Goal: Transaction & Acquisition: Purchase product/service

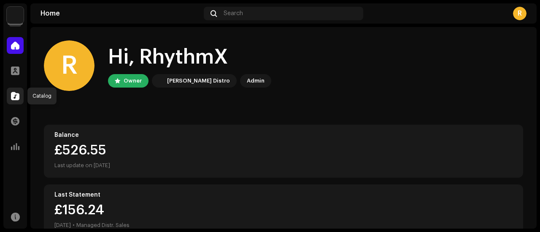
click at [16, 97] on span at bounding box center [15, 96] width 8 height 7
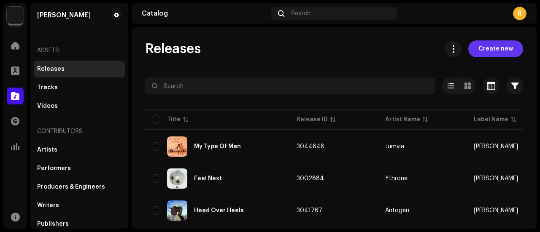
click at [491, 53] on span "Create new" at bounding box center [495, 48] width 35 height 17
click at [489, 48] on span "Create new" at bounding box center [495, 48] width 35 height 17
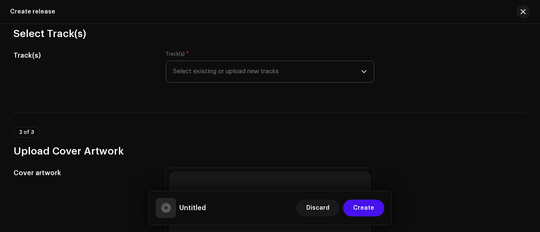
scroll to position [89, 0]
click at [205, 70] on span "Select existing or upload new tracks" at bounding box center [267, 72] width 188 height 21
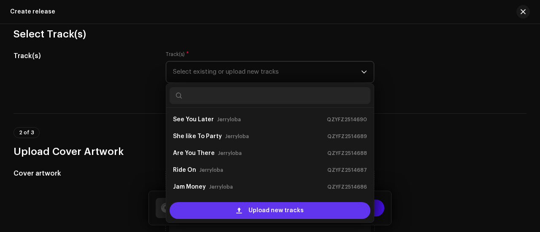
scroll to position [13, 0]
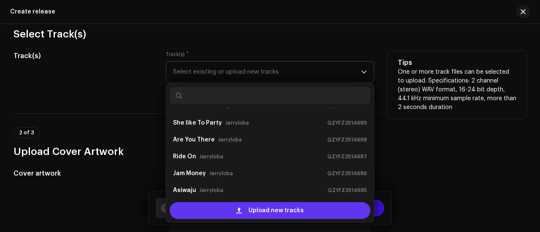
click at [227, 207] on div "Upload new tracks" at bounding box center [269, 210] width 201 height 17
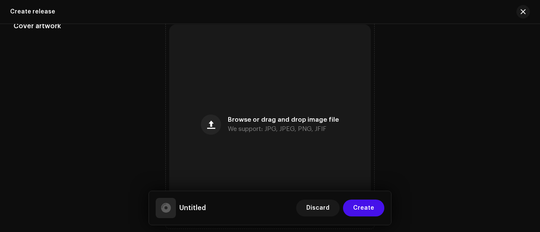
scroll to position [368, 0]
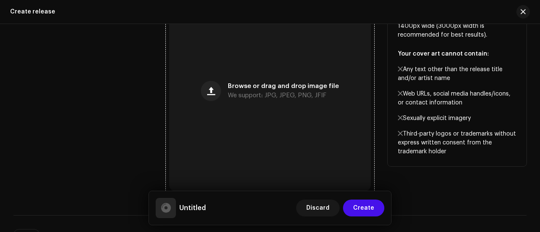
click at [250, 113] on div "Browse or drag and drop image file We support: JPG, JPEG, PNG, JFIF" at bounding box center [270, 92] width 202 height 202
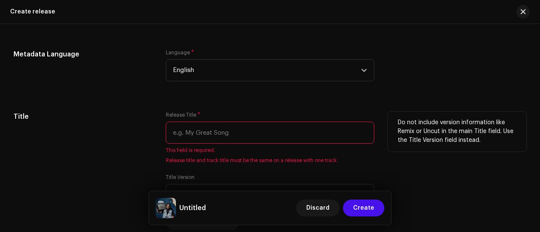
scroll to position [710, 0]
click at [193, 131] on input "text" at bounding box center [270, 133] width 208 height 22
paste input "3 Days"
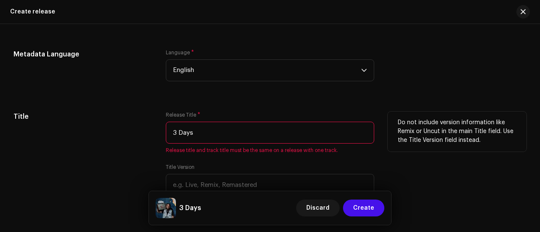
type input "3 Days"
click at [126, 124] on div "Title" at bounding box center [82, 166] width 139 height 108
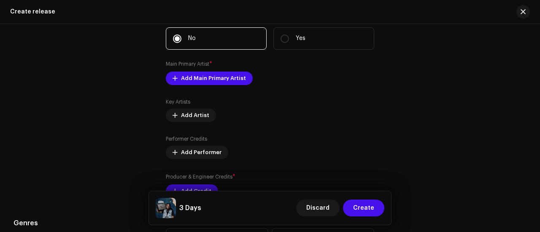
scroll to position [937, 0]
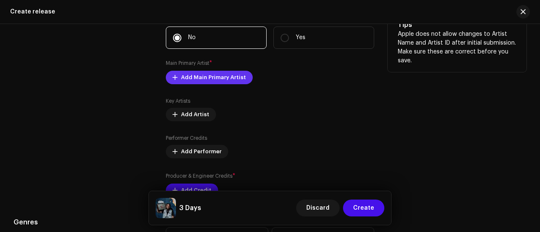
click at [193, 82] on span "Add Main Primary Artist" at bounding box center [213, 77] width 65 height 17
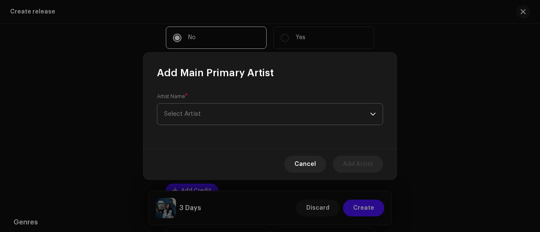
click at [189, 113] on span "Select Artist" at bounding box center [182, 114] width 37 height 6
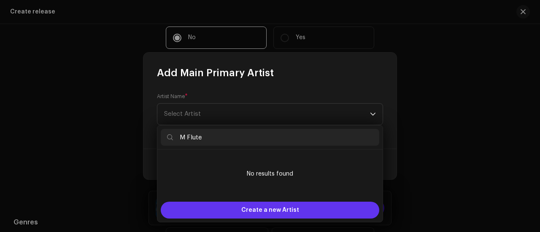
type input "M Flute"
click at [223, 212] on div "Create a new Artist" at bounding box center [270, 210] width 218 height 17
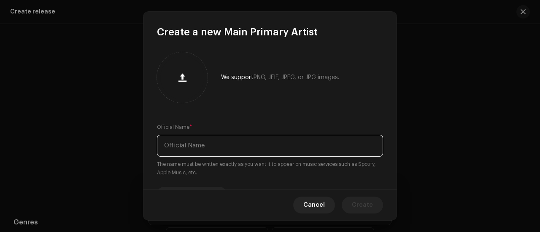
click at [180, 145] on input "text" at bounding box center [270, 146] width 226 height 22
paste input "M Flute"
type input "M Flute"
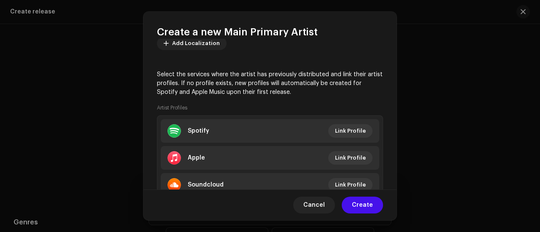
scroll to position [184, 0]
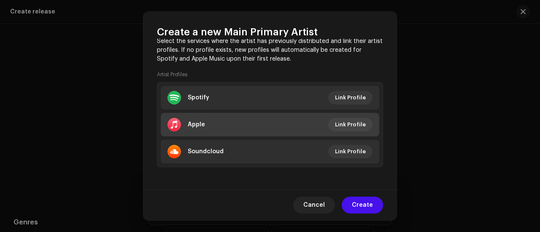
click at [243, 121] on li "Apple Link Profile" at bounding box center [270, 125] width 218 height 24
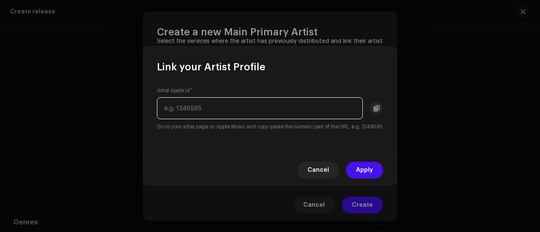
paste input "1526730302"
type input "1526730302"
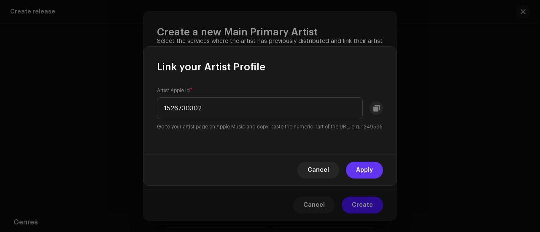
click at [369, 171] on span "Apply" at bounding box center [364, 170] width 17 height 17
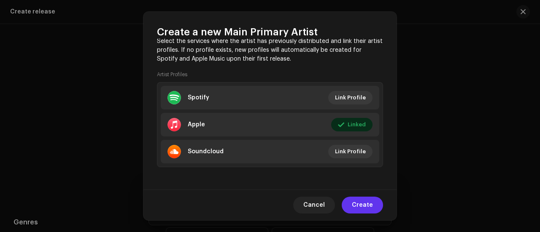
click at [356, 205] on span "Create" at bounding box center [362, 205] width 21 height 17
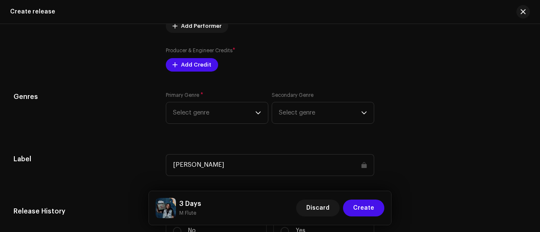
scroll to position [1073, 0]
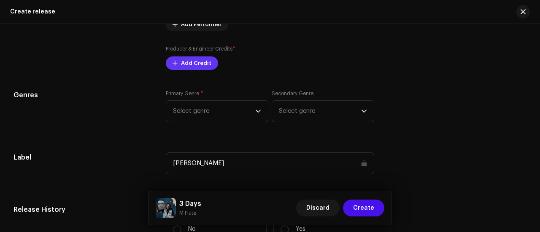
click at [201, 59] on span "Add Credit" at bounding box center [196, 63] width 30 height 17
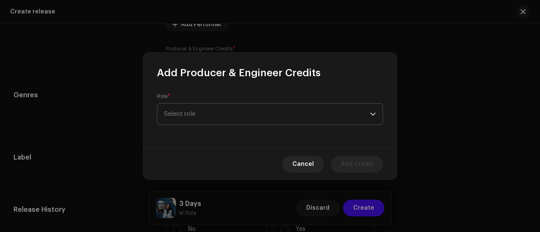
click at [174, 116] on span "Select role" at bounding box center [267, 114] width 206 height 21
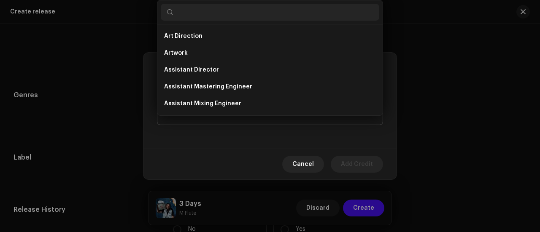
type input "Onemagic Flute Music"
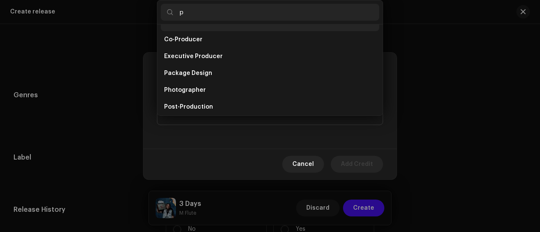
scroll to position [0, 0]
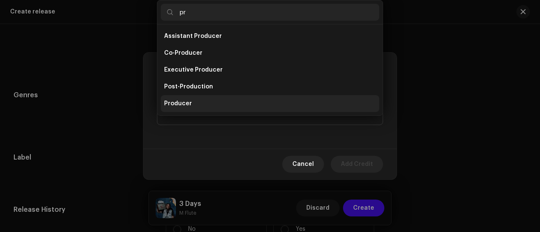
type input "pr"
click at [202, 107] on li "Producer" at bounding box center [270, 103] width 218 height 17
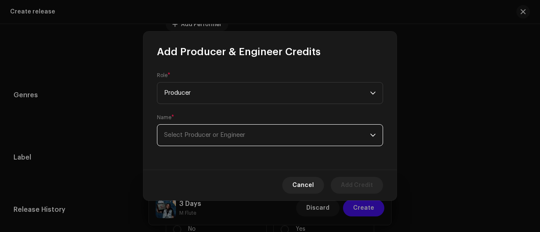
click at [184, 135] on span "Select Producer or Engineer" at bounding box center [204, 135] width 81 height 6
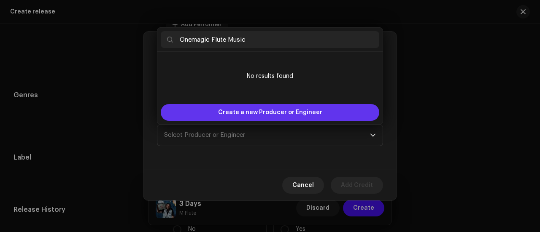
type input "Onemagic Flute Music"
click at [231, 107] on span "Create a new Producer or Engineer" at bounding box center [270, 112] width 104 height 17
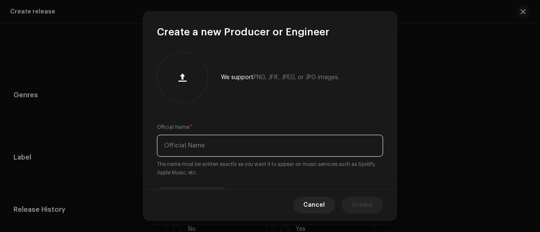
click at [185, 142] on input "text" at bounding box center [270, 146] width 226 height 22
paste input "Onemagic Flute Music"
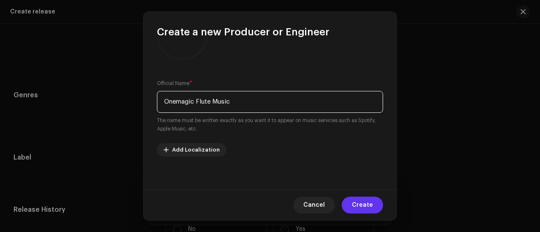
type input "Onemagic Flute Music"
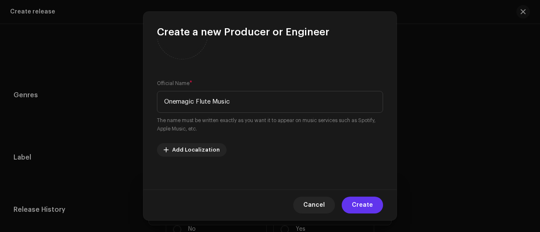
click at [371, 205] on span "Create" at bounding box center [362, 205] width 21 height 17
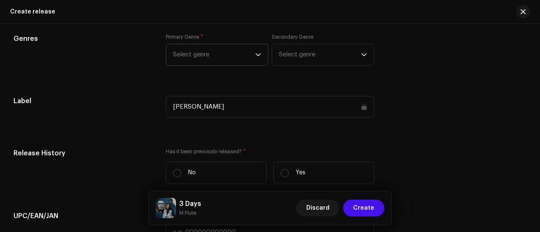
scroll to position [1165, 0]
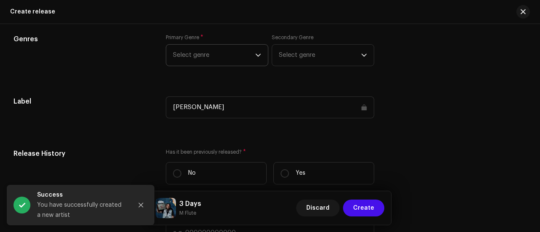
click at [207, 58] on span "Select genre" at bounding box center [214, 55] width 82 height 21
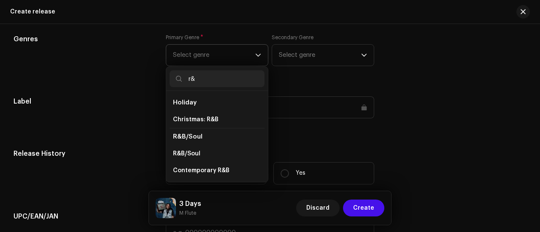
scroll to position [0, 0]
type input "r&"
click at [188, 150] on span "R&B/Soul" at bounding box center [186, 154] width 27 height 8
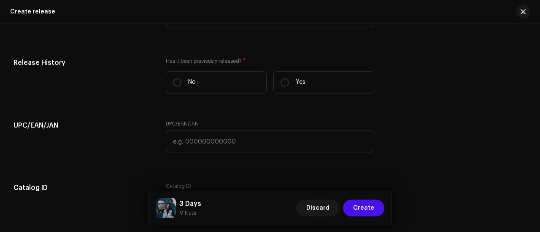
scroll to position [1257, 0]
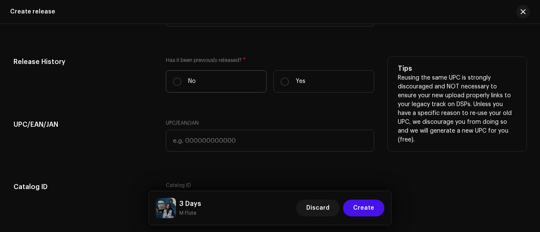
click at [185, 83] on label "No" at bounding box center [216, 81] width 101 height 22
click at [181, 83] on input "No" at bounding box center [177, 82] width 8 height 8
radio input "true"
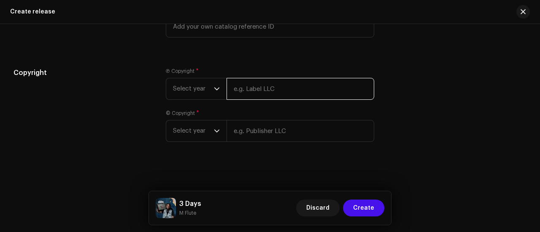
click at [245, 85] on input "text" at bounding box center [300, 89] width 148 height 22
paste input "[PERSON_NAME]"
type input "[PERSON_NAME]"
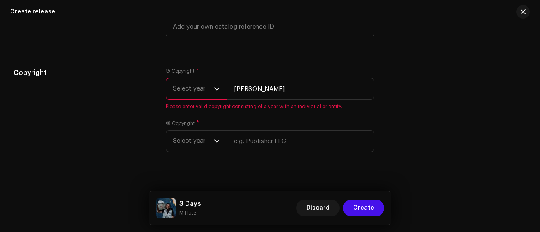
click at [180, 86] on span "Select year" at bounding box center [193, 88] width 41 height 21
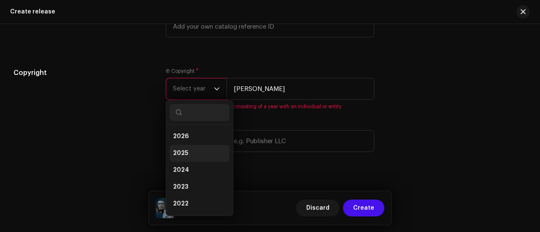
click at [184, 154] on span "2025" at bounding box center [180, 153] width 15 height 8
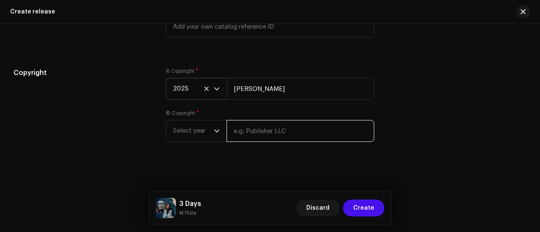
click at [244, 135] on input "text" at bounding box center [300, 131] width 148 height 22
paste input "[PERSON_NAME]"
type input "[PERSON_NAME]"
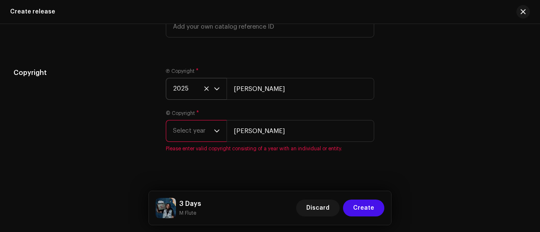
click at [193, 130] on span "Select year" at bounding box center [193, 131] width 41 height 21
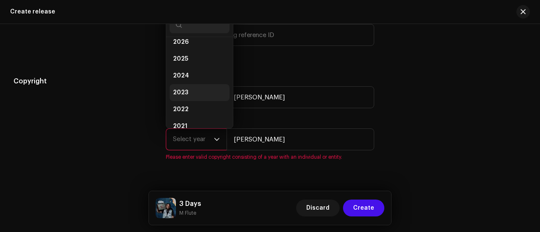
scroll to position [3, 0]
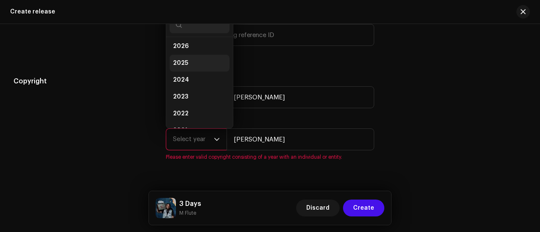
click at [184, 61] on span "2025" at bounding box center [180, 63] width 15 height 8
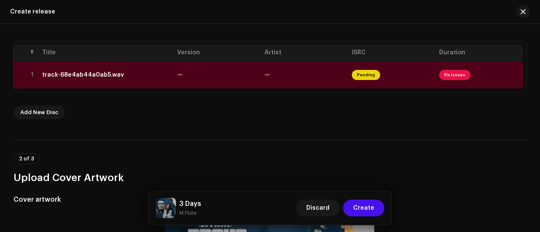
scroll to position [170, 0]
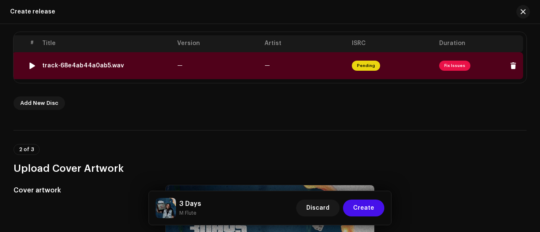
click at [215, 65] on td "—" at bounding box center [217, 65] width 87 height 27
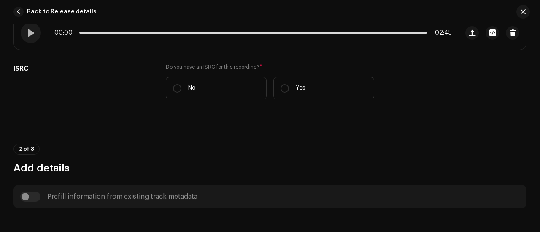
scroll to position [186, 0]
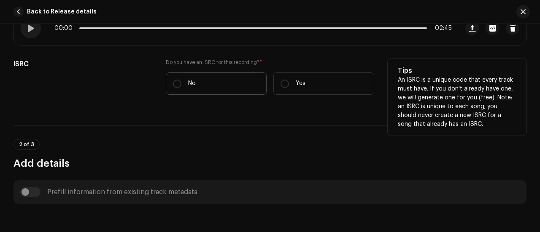
click at [193, 90] on label "No" at bounding box center [216, 84] width 101 height 22
click at [181, 88] on input "No" at bounding box center [177, 84] width 8 height 8
radio input "true"
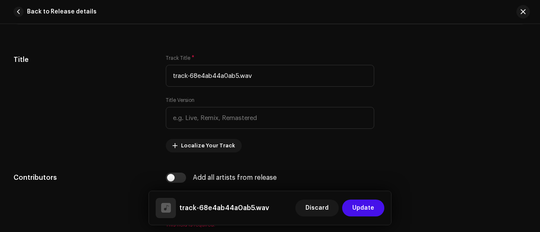
scroll to position [406, 0]
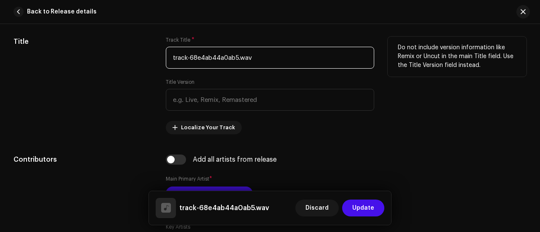
click at [239, 54] on input "track-68e4ab44a0ab5.wav" at bounding box center [270, 58] width 208 height 22
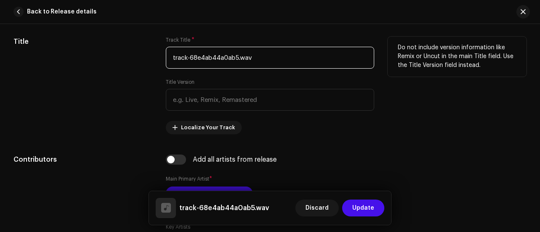
paste input "3 Days"
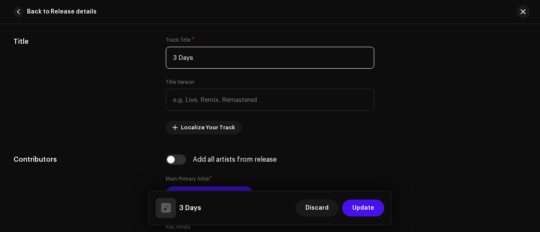
type input "3 Days"
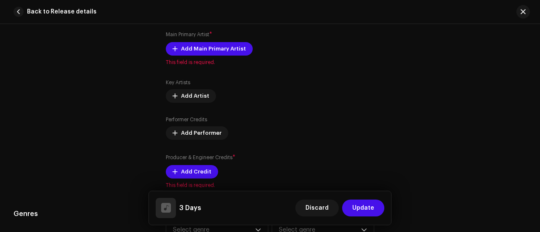
scroll to position [557, 0]
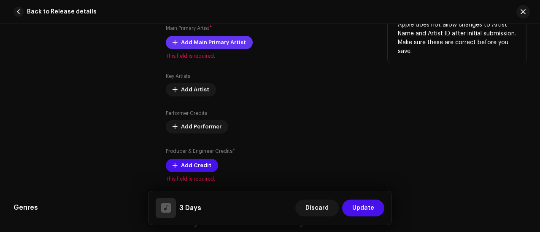
click at [194, 39] on span "Add Main Primary Artist" at bounding box center [213, 42] width 65 height 17
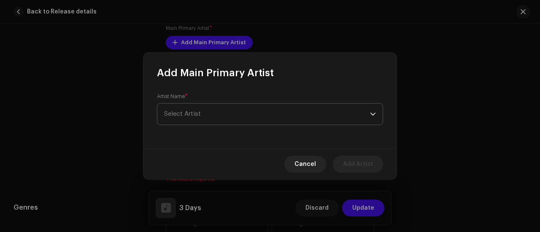
click at [185, 106] on span "Select Artist" at bounding box center [267, 114] width 206 height 21
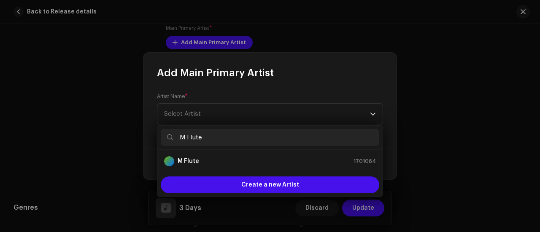
type input "M Flute"
click at [207, 162] on div "M Flute 1701064" at bounding box center [270, 161] width 212 height 10
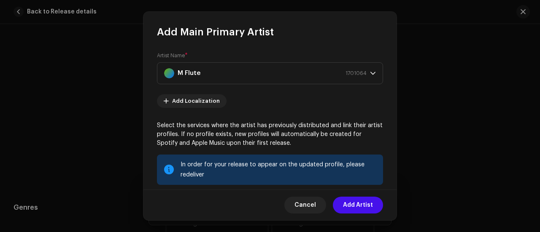
scroll to position [121, 0]
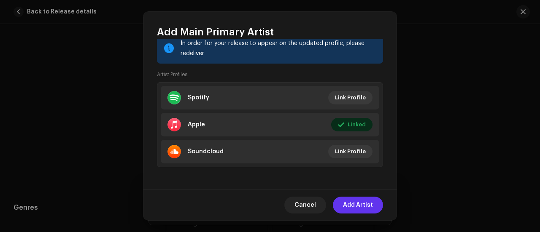
click at [352, 204] on span "Add Artist" at bounding box center [358, 205] width 30 height 17
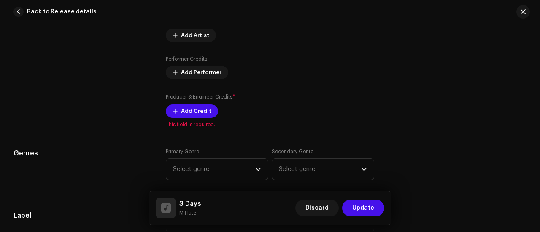
scroll to position [623, 0]
click at [182, 103] on span "Add Credit" at bounding box center [196, 110] width 30 height 17
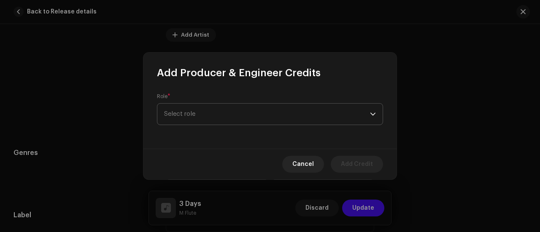
click at [211, 113] on span "Select role" at bounding box center [267, 114] width 206 height 21
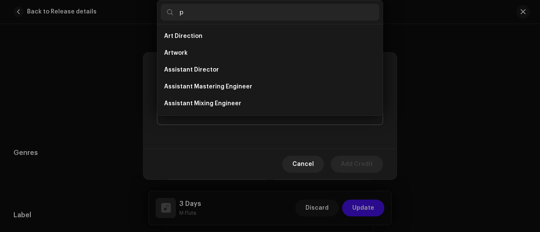
scroll to position [13, 0]
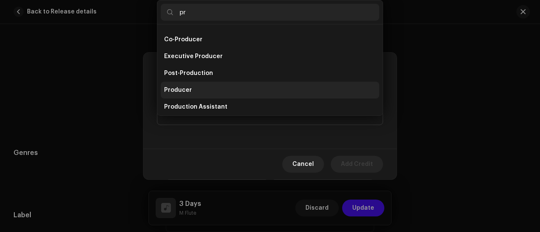
type input "pr"
click at [181, 89] on span "Producer" at bounding box center [178, 90] width 28 height 8
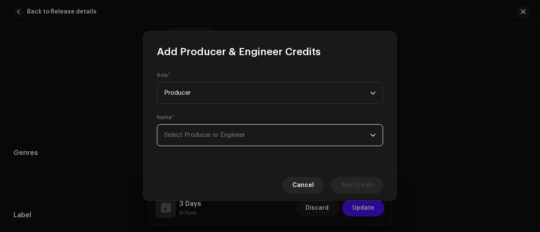
click at [185, 140] on span "Select Producer or Engineer" at bounding box center [267, 135] width 206 height 21
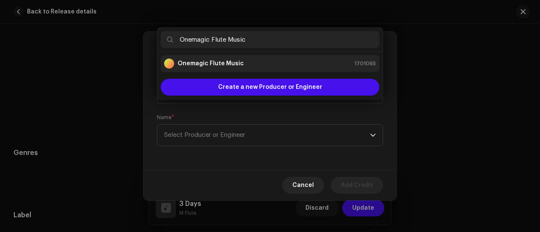
type input "Onemagic Flute Music"
click at [223, 69] on li "Onemagic Flute Music 1701065" at bounding box center [270, 63] width 218 height 17
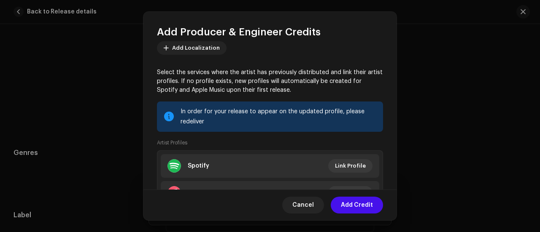
scroll to position [164, 0]
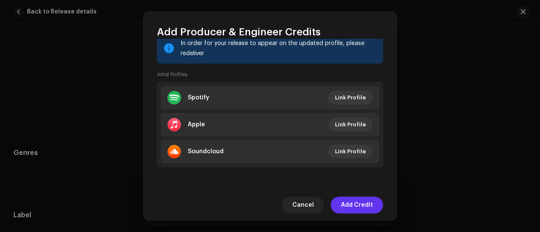
click at [359, 204] on span "Add Credit" at bounding box center [357, 205] width 32 height 17
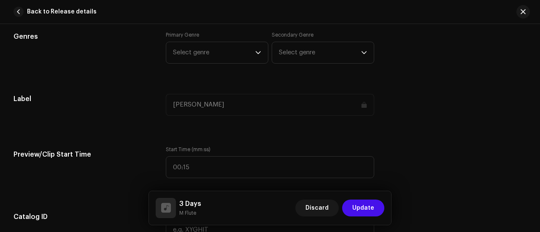
scroll to position [764, 0]
click at [202, 48] on span "Select genre" at bounding box center [214, 53] width 82 height 21
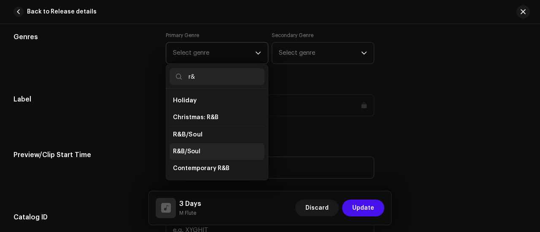
type input "r&"
click at [179, 149] on span "R&B/Soul" at bounding box center [186, 152] width 27 height 8
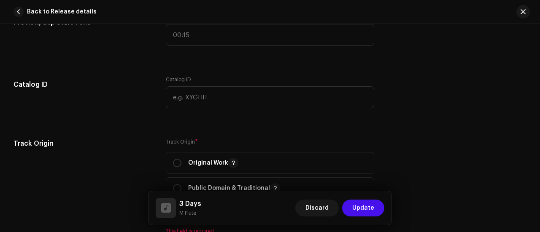
scroll to position [897, 0]
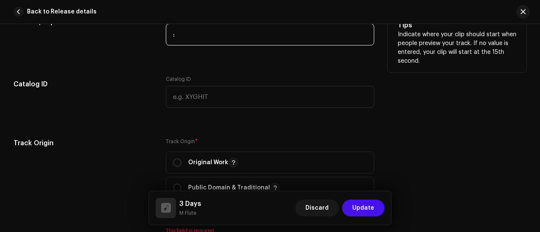
click at [190, 33] on input ":" at bounding box center [270, 35] width 208 height 22
type input "00:00"
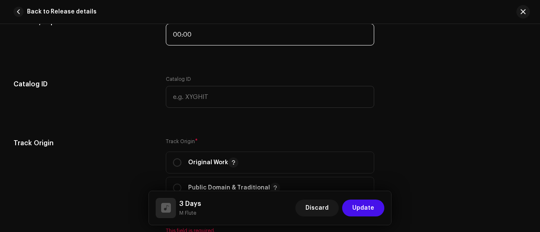
scroll to position [928, 0]
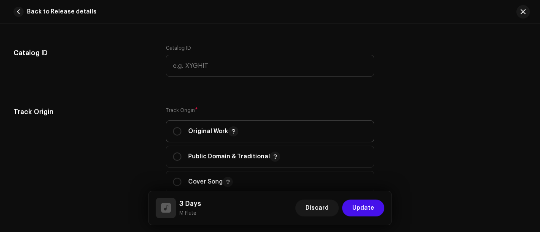
click at [210, 122] on span "Original Work" at bounding box center [270, 131] width 194 height 21
radio input "true"
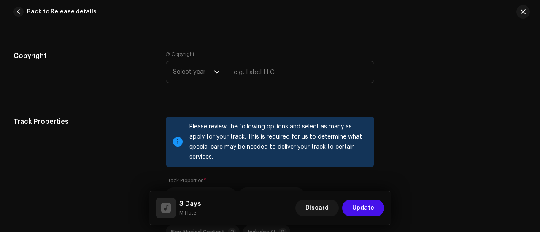
scroll to position [1101, 0]
click at [248, 75] on input "text" at bounding box center [300, 72] width 148 height 22
paste input "[PERSON_NAME]"
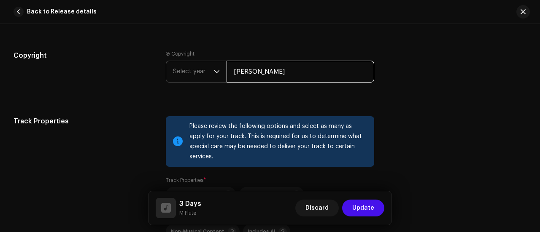
type input "[PERSON_NAME]"
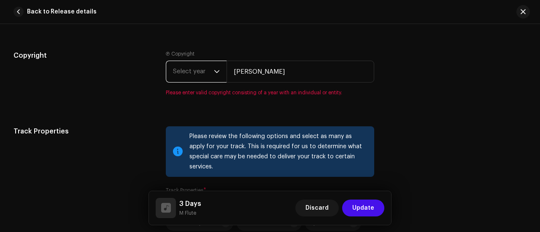
click at [194, 70] on span "Select year" at bounding box center [193, 71] width 41 height 21
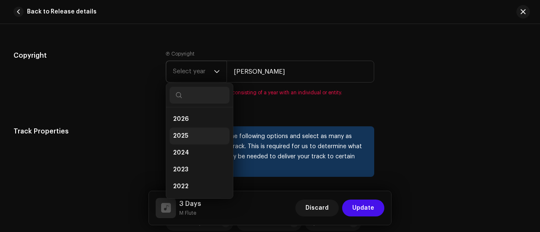
click at [180, 133] on span "2025" at bounding box center [180, 136] width 15 height 8
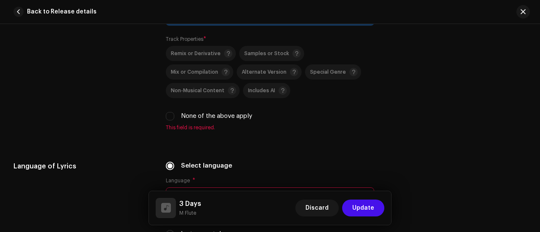
scroll to position [1247, 0]
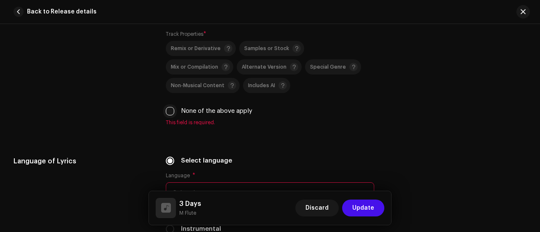
click at [169, 107] on input "None of the above apply" at bounding box center [170, 111] width 8 height 8
checkbox input "true"
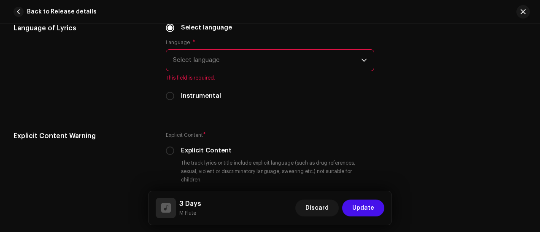
scroll to position [1378, 0]
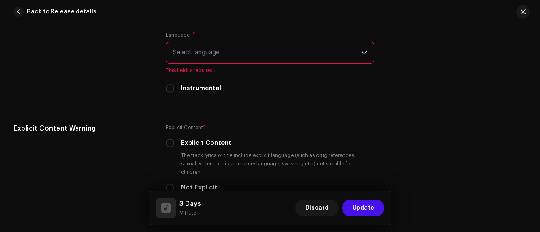
click at [183, 42] on span "Select language" at bounding box center [267, 52] width 188 height 21
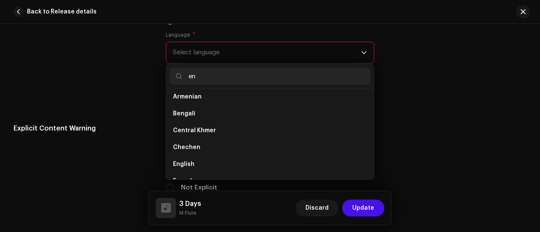
scroll to position [0, 0]
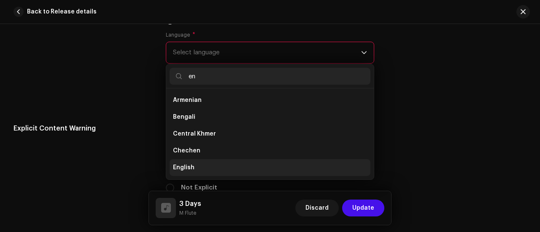
type input "en"
click at [198, 159] on li "English" at bounding box center [269, 167] width 201 height 17
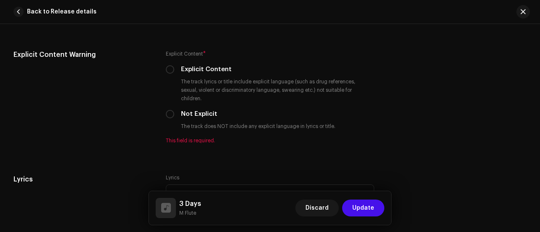
scroll to position [1442, 0]
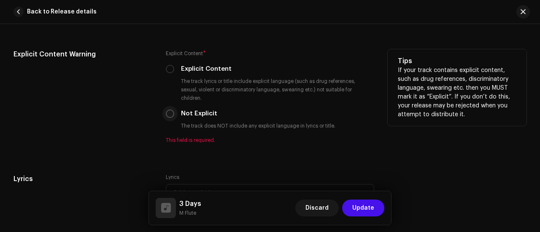
click at [169, 110] on input "Not Explicit" at bounding box center [170, 114] width 8 height 8
radio input "true"
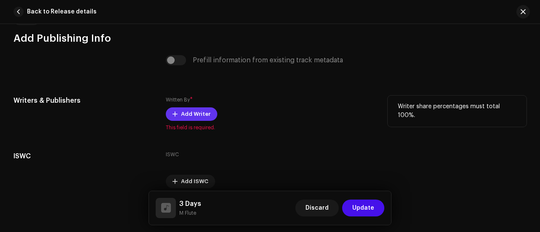
scroll to position [1679, 0]
click at [191, 105] on span "Add Writer" at bounding box center [196, 113] width 30 height 17
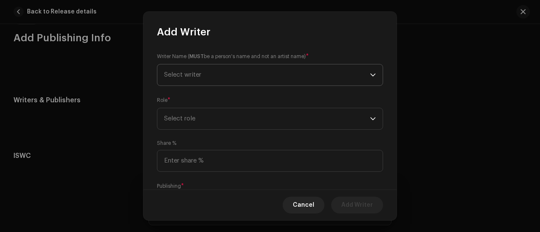
click at [183, 79] on span "Select writer" at bounding box center [267, 74] width 206 height 21
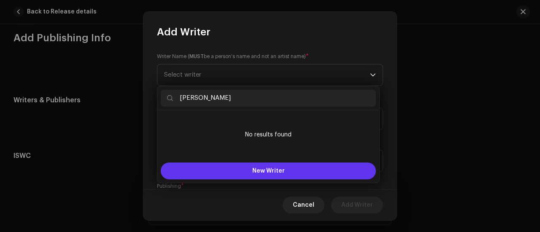
type input "[PERSON_NAME]"
click at [230, 174] on button "New Writer" at bounding box center [268, 171] width 215 height 17
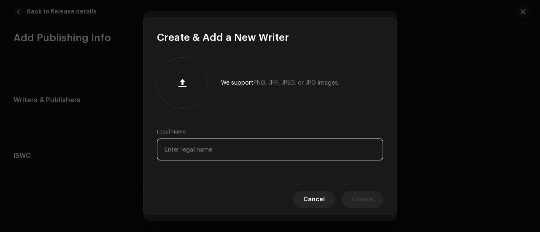
click at [183, 142] on input "text" at bounding box center [270, 150] width 226 height 22
paste input "[PERSON_NAME]"
type input "[PERSON_NAME]"
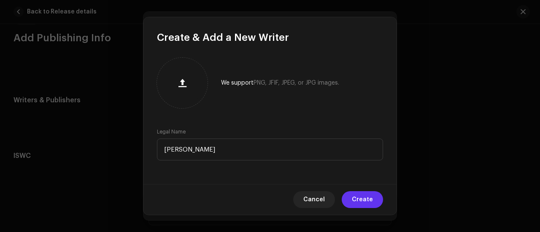
click at [360, 199] on span "Create" at bounding box center [362, 199] width 21 height 17
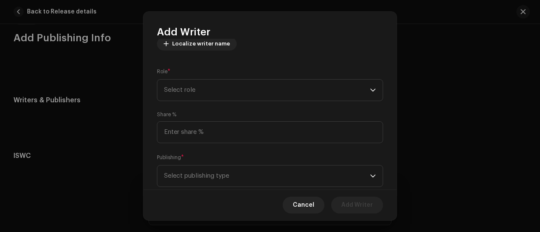
scroll to position [116, 0]
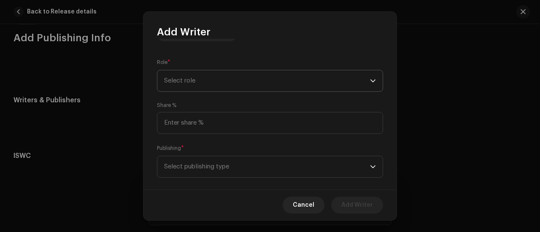
click at [207, 85] on span "Select role" at bounding box center [267, 80] width 206 height 21
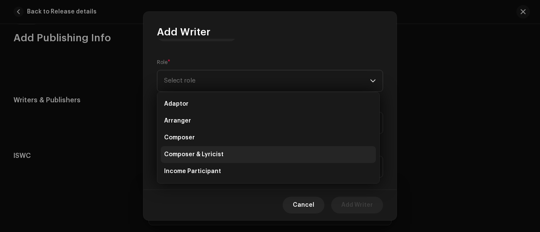
click at [215, 158] on span "Composer & Lyricist" at bounding box center [193, 154] width 59 height 8
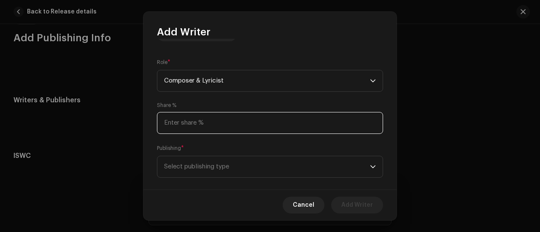
click at [177, 122] on input at bounding box center [270, 123] width 226 height 22
type input "100.00"
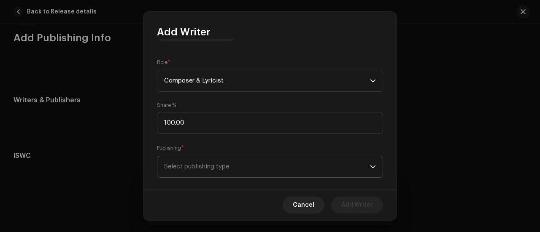
click at [192, 161] on span "Select publishing type" at bounding box center [267, 166] width 206 height 21
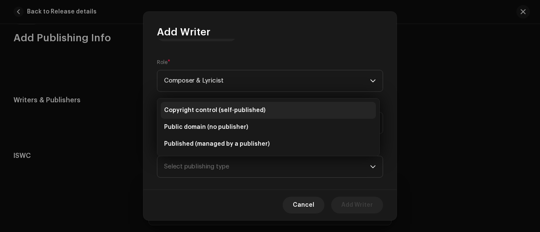
click at [198, 115] on li "Copyright control (self-published)" at bounding box center [268, 110] width 215 height 17
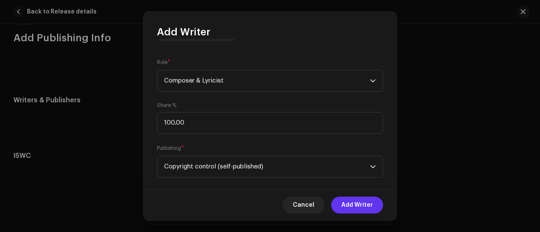
click at [357, 206] on span "Add Writer" at bounding box center [357, 205] width 32 height 17
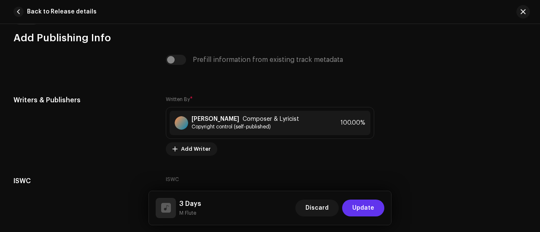
click at [371, 210] on span "Update" at bounding box center [363, 208] width 22 height 17
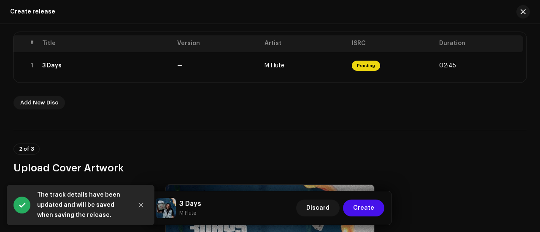
click at [371, 210] on span "Create" at bounding box center [363, 208] width 21 height 17
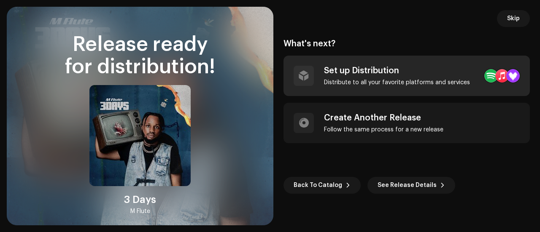
click at [361, 78] on div "Set up Distribution Distribute to all your favorite platforms and services" at bounding box center [397, 76] width 146 height 20
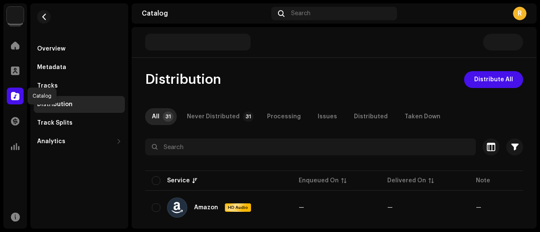
click at [16, 93] on span at bounding box center [15, 96] width 8 height 7
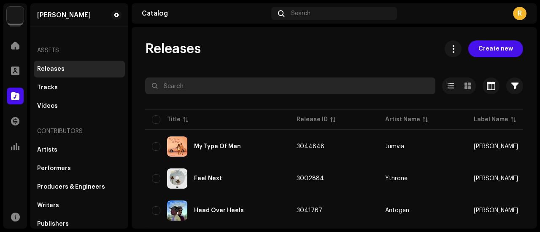
click at [202, 85] on input "text" at bounding box center [290, 86] width 290 height 17
paste input "M Flute"
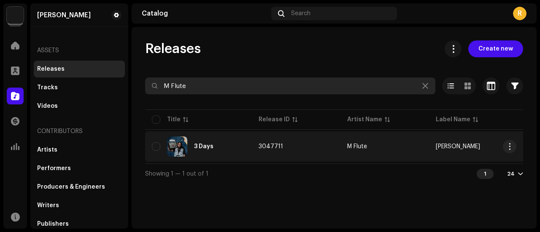
type input "M Flute"
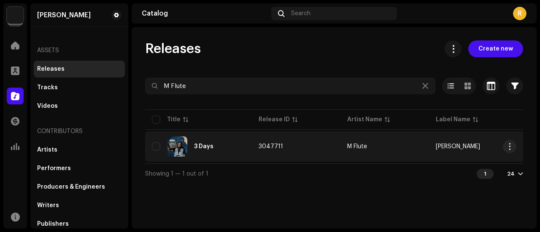
click at [280, 145] on span "3047711" at bounding box center [270, 147] width 24 height 6
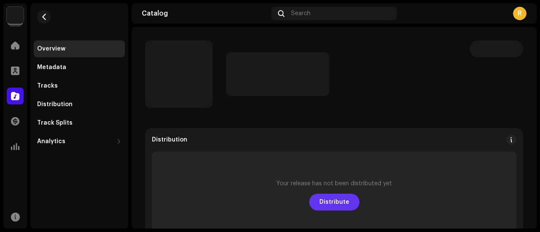
click at [323, 199] on span "Distribute" at bounding box center [334, 202] width 30 height 17
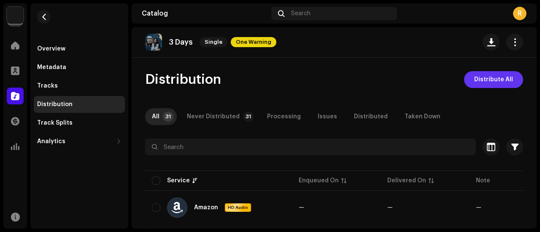
click at [478, 80] on span "Distribute All" at bounding box center [493, 79] width 39 height 17
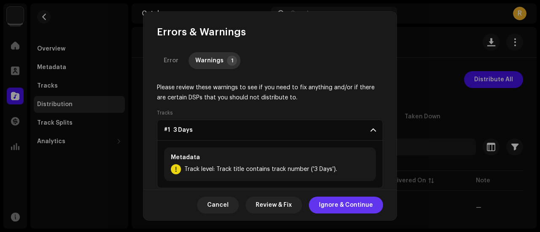
click at [342, 205] on span "Ignore & Continue" at bounding box center [346, 205] width 54 height 17
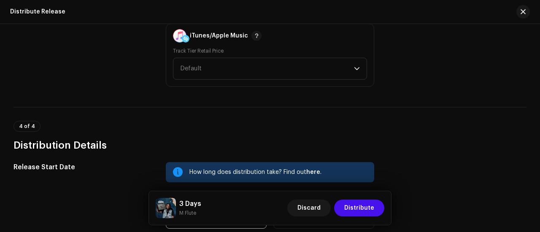
scroll to position [1483, 0]
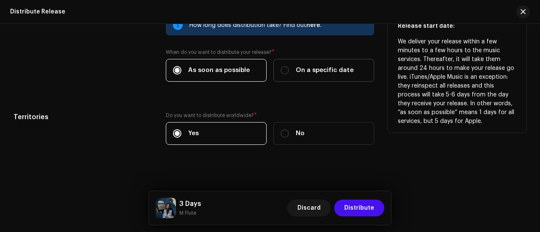
click at [287, 66] on div "On a specific date" at bounding box center [316, 70] width 73 height 9
click at [287, 66] on input "On a specific date" at bounding box center [284, 70] width 8 height 8
radio input "true"
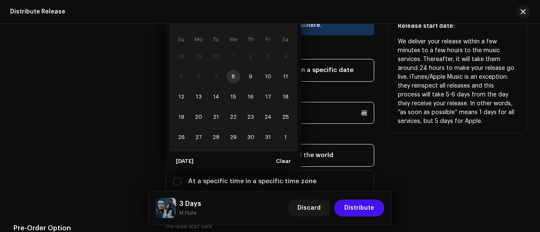
click at [196, 112] on p-datepicker "[DATE] Su Mo Tu We Th Fr Sa 28 29 30 1 2 3 4 5 6 7 8 9 10 11 12 13 14 15 16 17 …" at bounding box center [270, 113] width 208 height 22
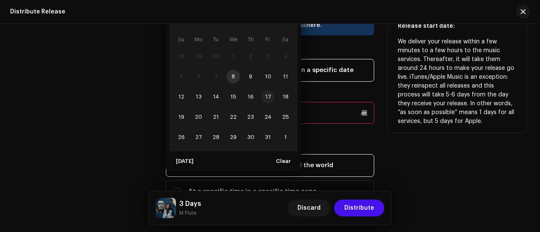
click at [266, 90] on span "17" at bounding box center [267, 96] width 13 height 13
type input "[DATE]"
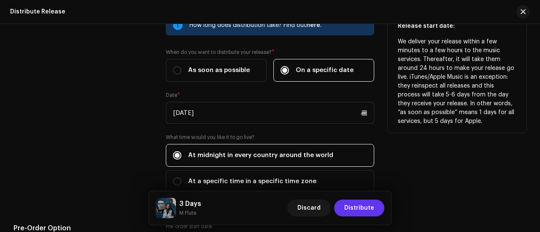
click at [355, 208] on span "Distribute" at bounding box center [359, 208] width 30 height 17
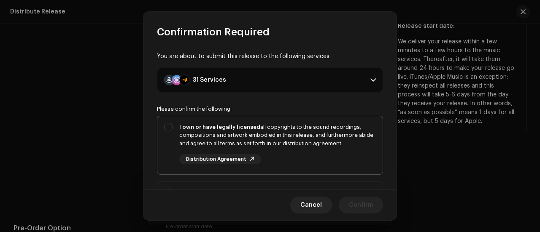
click at [296, 130] on div "I own or have legally licensed all copyrights to the sound recordings, composit…" at bounding box center [277, 135] width 196 height 25
checkbox input "true"
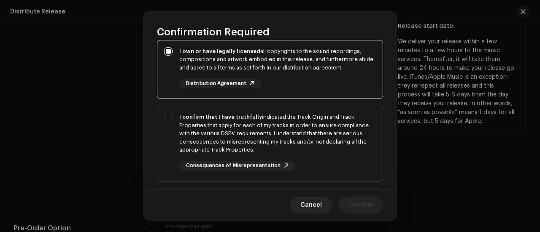
click at [277, 128] on div "I confirm that I have truthfully indicated the Track Origin and Track Propertie…" at bounding box center [277, 133] width 196 height 41
checkbox input "true"
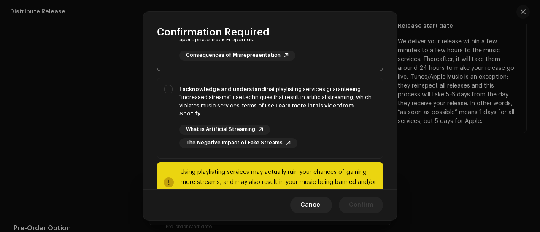
scroll to position [212, 0]
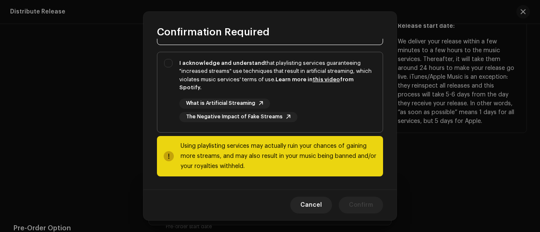
click at [245, 82] on div "I acknowledge and understand that playlisting services guaranteeing "increased …" at bounding box center [277, 75] width 196 height 33
checkbox input "true"
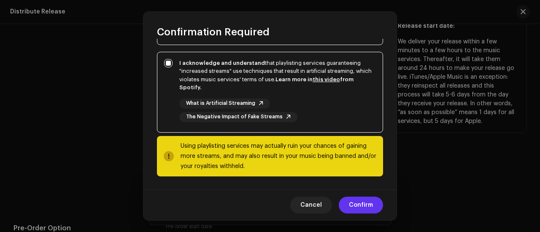
click at [354, 201] on span "Confirm" at bounding box center [361, 205] width 24 height 17
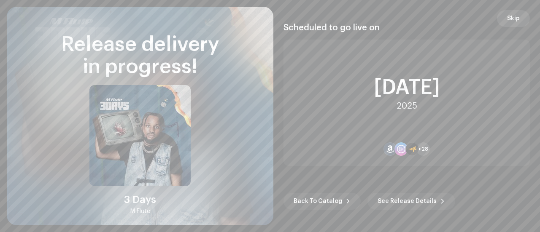
click at [512, 20] on span "Skip" at bounding box center [513, 18] width 13 height 17
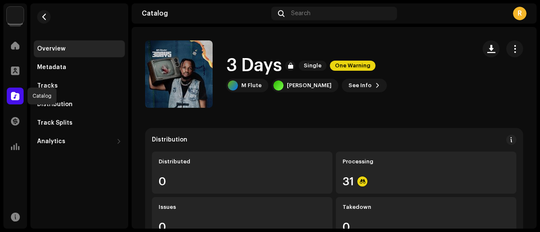
click at [17, 94] on span at bounding box center [15, 96] width 8 height 7
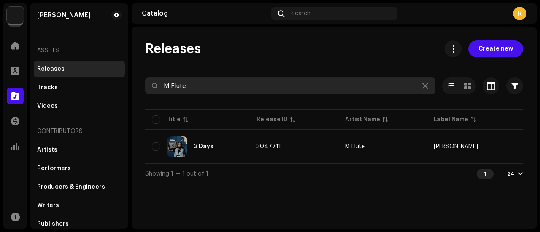
click at [183, 82] on input "M Flute" at bounding box center [290, 86] width 290 height 17
paste input "Eterna"
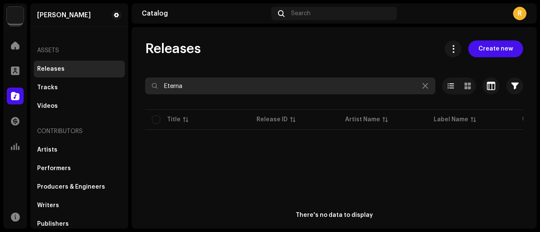
click at [164, 86] on input "Eterna" at bounding box center [290, 86] width 290 height 17
type input "Eterna"
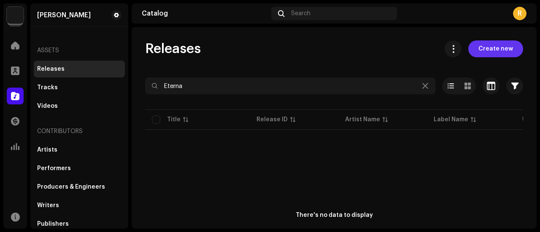
click at [496, 48] on span "Create new" at bounding box center [495, 48] width 35 height 17
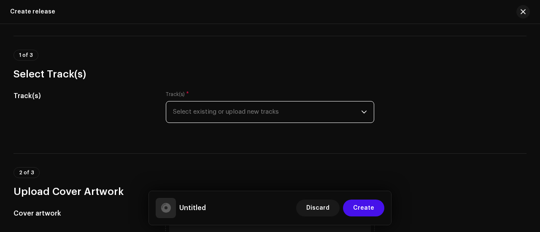
click at [223, 106] on span "Select existing or upload new tracks" at bounding box center [267, 112] width 188 height 21
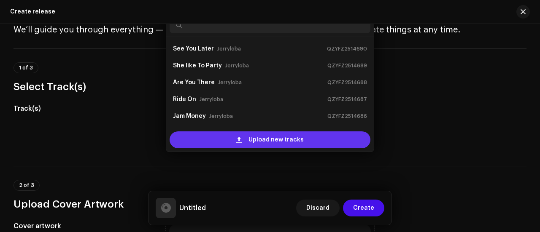
scroll to position [13, 0]
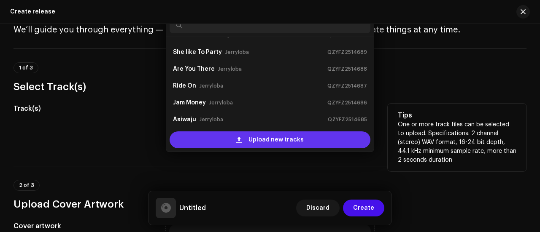
click at [218, 136] on div "Upload new tracks" at bounding box center [269, 140] width 201 height 17
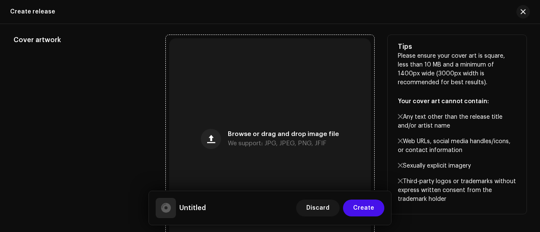
scroll to position [287, 0]
click at [262, 116] on div "Browse or drag and drop image file We support: JPG, JPEG, PNG, JFIF" at bounding box center [270, 139] width 202 height 202
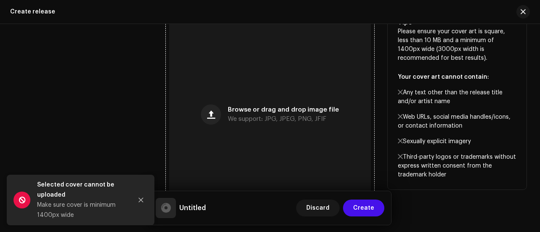
scroll to position [312, 0]
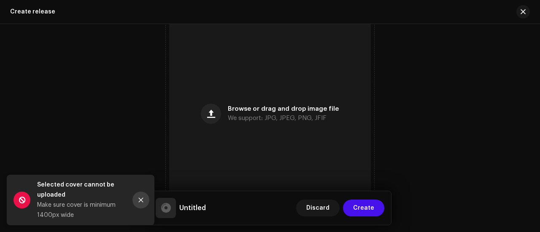
click at [141, 201] on icon "Close" at bounding box center [141, 200] width 5 height 5
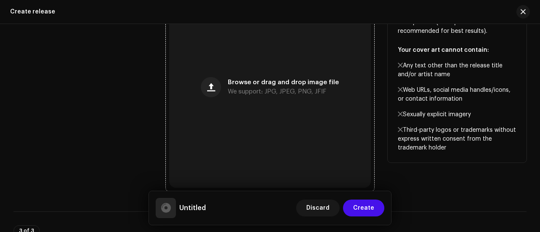
scroll to position [373, 0]
click at [232, 101] on div "Browse or drag and drop image file We support: JPG, JPEG, PNG, JFIF" at bounding box center [270, 88] width 202 height 202
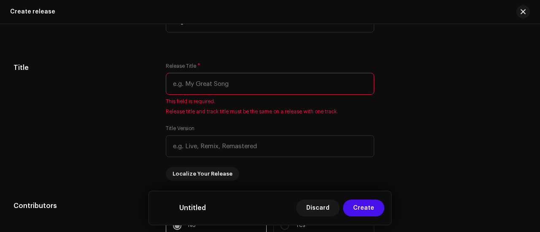
scroll to position [759, 0]
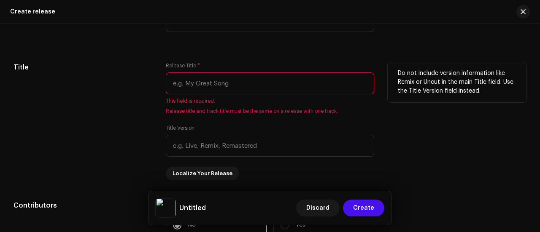
click at [170, 86] on input "text" at bounding box center [270, 84] width 208 height 22
paste input "All That love"
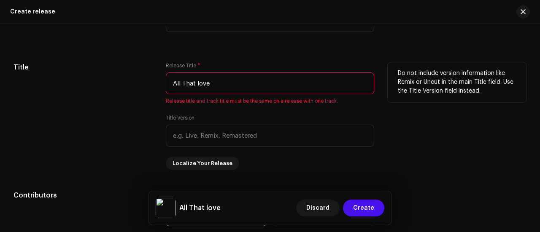
type input "All That love"
click at [99, 87] on div "Title" at bounding box center [82, 116] width 139 height 108
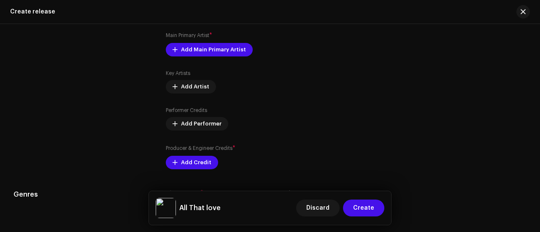
scroll to position [977, 0]
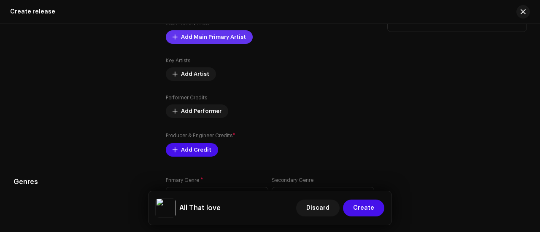
click at [185, 39] on span "Add Main Primary Artist" at bounding box center [213, 37] width 65 height 17
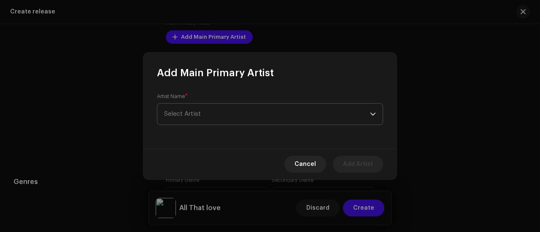
click at [239, 119] on span "Select Artist" at bounding box center [267, 114] width 206 height 21
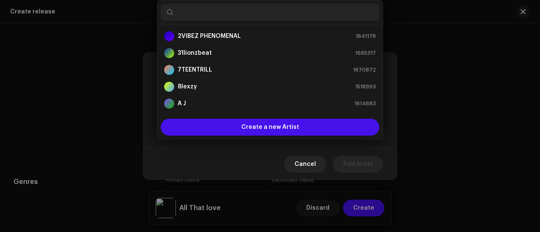
paste input "Eterna"
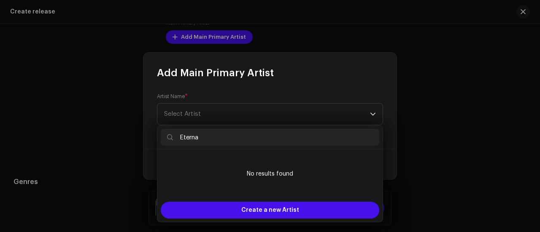
type input "Eterna"
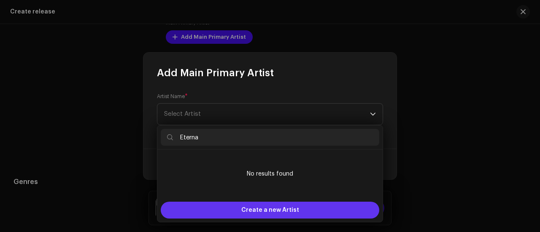
click at [273, 207] on span "Create a new Artist" at bounding box center [270, 210] width 58 height 17
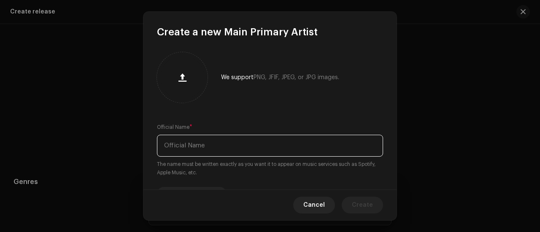
click at [189, 149] on input "text" at bounding box center [270, 146] width 226 height 22
paste input "Eterna"
type input "Eterna"
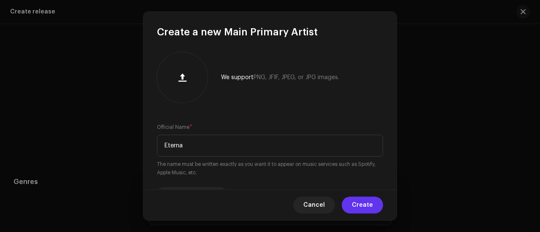
click at [366, 204] on span "Create" at bounding box center [362, 205] width 21 height 17
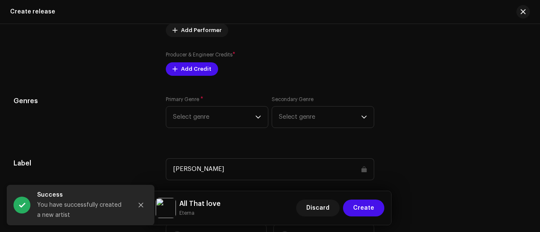
scroll to position [1071, 0]
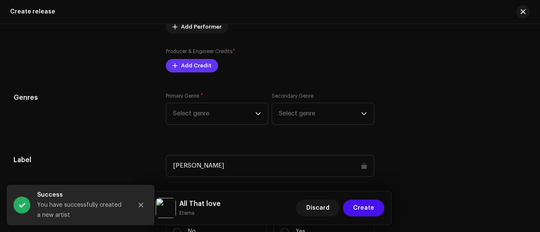
click at [198, 67] on span "Add Credit" at bounding box center [196, 65] width 30 height 17
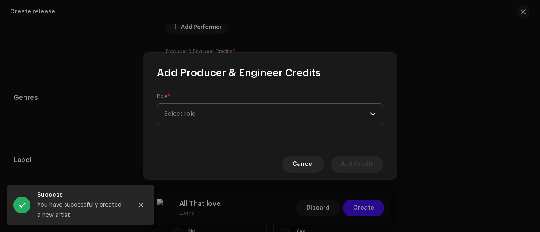
click at [187, 110] on span "Select role" at bounding box center [267, 114] width 206 height 21
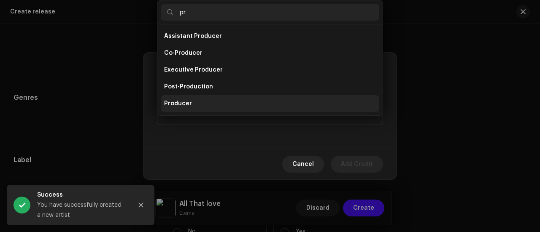
type input "pr"
click at [181, 104] on span "Producer" at bounding box center [178, 103] width 28 height 8
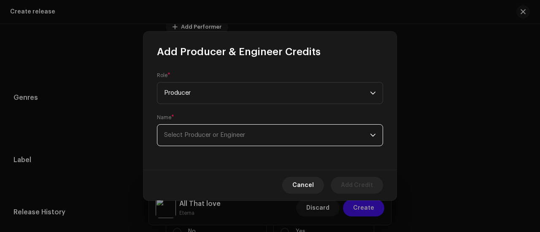
click at [177, 133] on span "Select Producer or Engineer" at bounding box center [204, 135] width 81 height 6
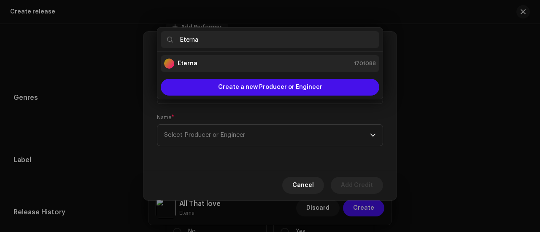
type input "Eterna"
click at [194, 60] on strong "Eterna" at bounding box center [187, 63] width 20 height 8
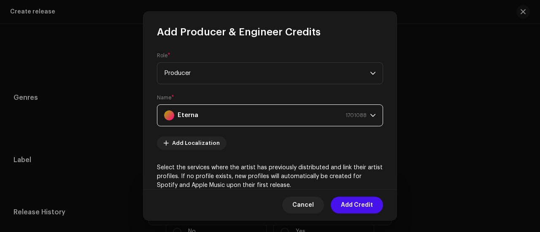
scroll to position [164, 0]
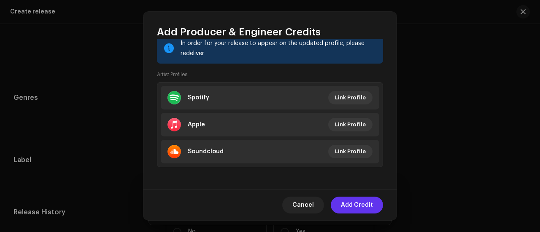
click at [370, 199] on span "Add Credit" at bounding box center [357, 205] width 32 height 17
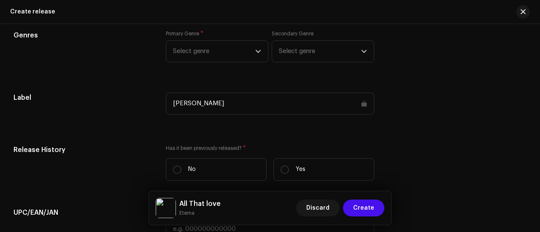
scroll to position [1174, 0]
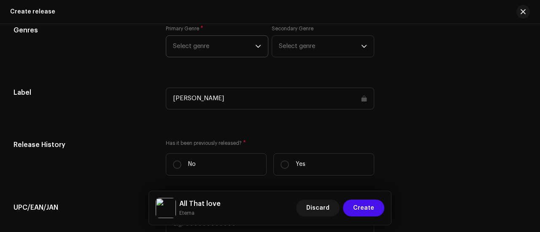
click at [200, 48] on span "Select genre" at bounding box center [214, 46] width 82 height 21
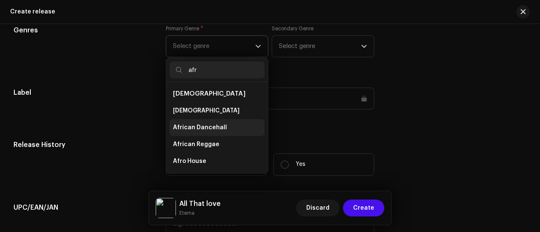
scroll to position [186, 0]
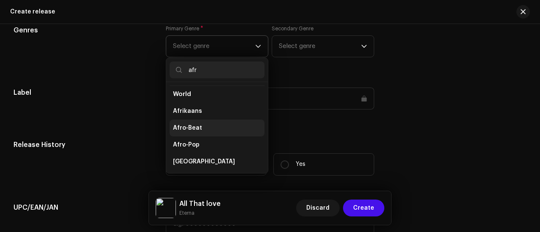
type input "afr"
click at [185, 124] on span "Afro-Beat" at bounding box center [187, 128] width 29 height 8
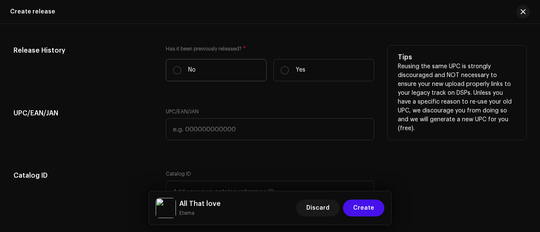
click at [191, 73] on p "No" at bounding box center [192, 70] width 8 height 9
click at [181, 73] on input "No" at bounding box center [177, 70] width 8 height 8
radio input "true"
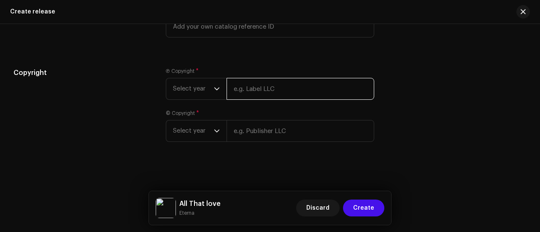
click at [249, 91] on input "text" at bounding box center [300, 89] width 148 height 22
paste input "[PERSON_NAME] [PERSON_NAME]"
type input "[PERSON_NAME] [PERSON_NAME]"
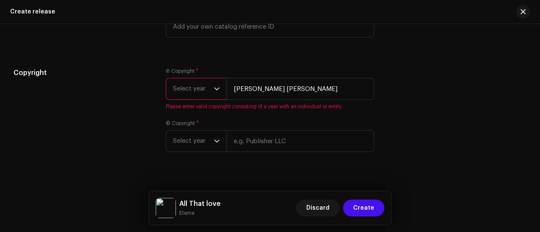
click at [180, 83] on span "Select year" at bounding box center [193, 88] width 41 height 21
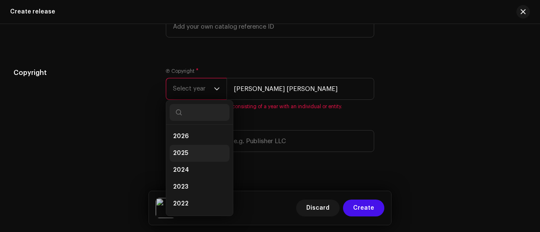
click at [175, 145] on li "2025" at bounding box center [199, 153] width 60 height 17
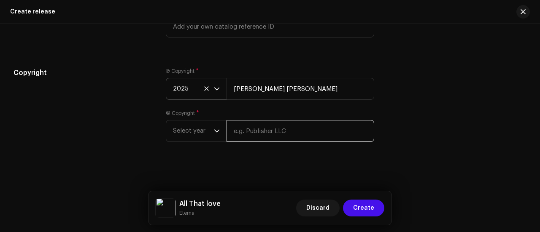
click at [238, 134] on input "text" at bounding box center [300, 131] width 148 height 22
paste input "[PERSON_NAME] [PERSON_NAME]"
type input "[PERSON_NAME] [PERSON_NAME]"
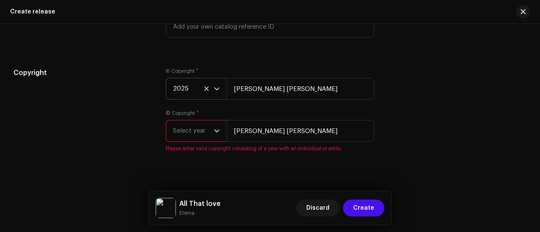
click at [193, 134] on span "Select year" at bounding box center [193, 131] width 41 height 21
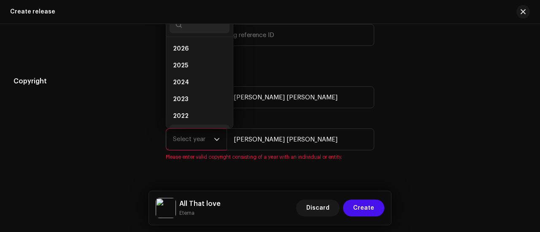
scroll to position [13, 0]
click at [182, 52] on span "2025" at bounding box center [180, 52] width 15 height 8
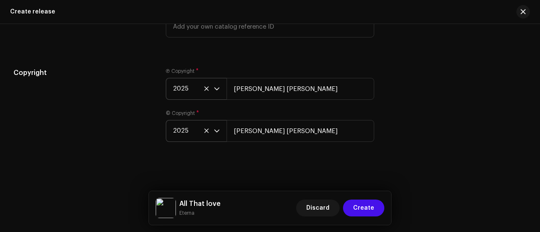
click at [123, 119] on div "Copyright" at bounding box center [82, 110] width 139 height 84
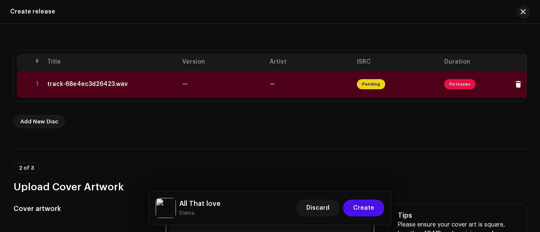
scroll to position [151, 0]
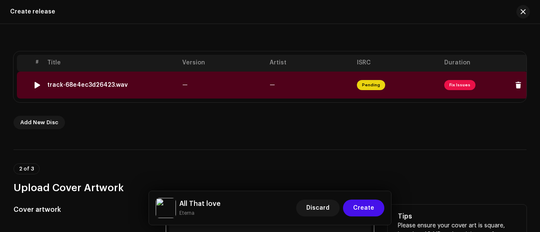
click at [175, 89] on td "track-68e4ec3d26423.wav" at bounding box center [111, 85] width 135 height 27
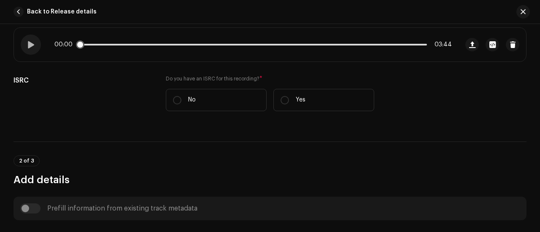
click at [212, 90] on label "No" at bounding box center [216, 100] width 101 height 22
click at [181, 96] on input "No" at bounding box center [177, 100] width 8 height 8
radio input "true"
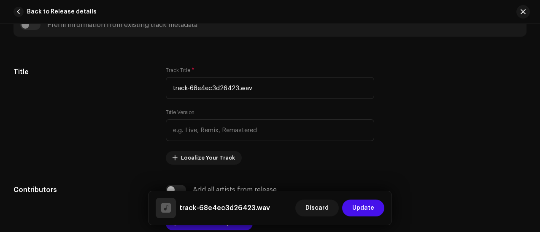
scroll to position [390, 0]
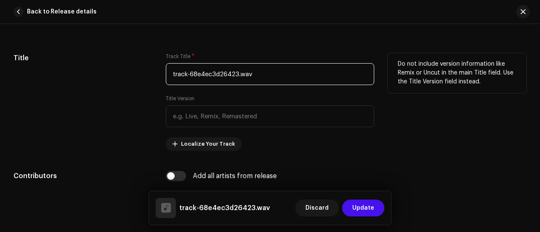
click at [263, 74] on input "track-68e4ec3d26423.wav" at bounding box center [270, 74] width 208 height 22
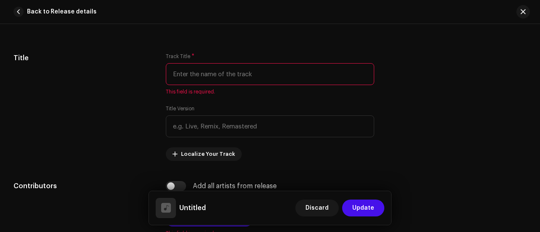
paste input "All That love"
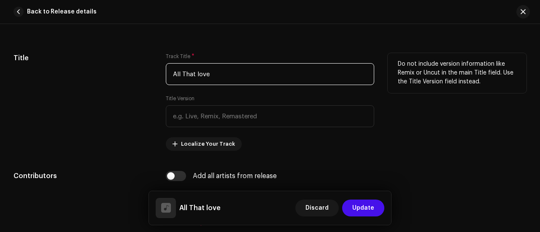
type input "All That love"
click at [89, 90] on div "Title" at bounding box center [82, 102] width 139 height 98
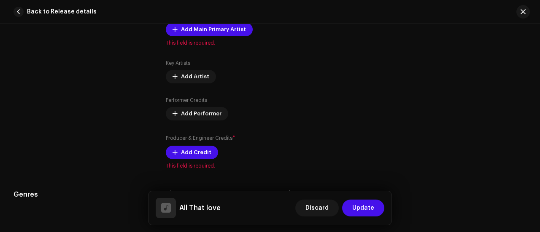
scroll to position [538, 0]
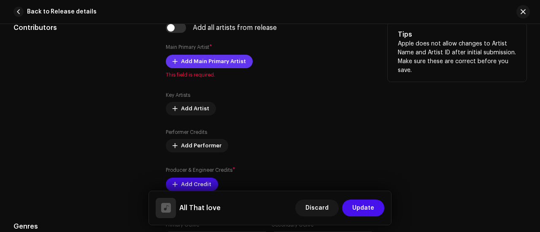
click at [185, 59] on span "Add Main Primary Artist" at bounding box center [213, 61] width 65 height 17
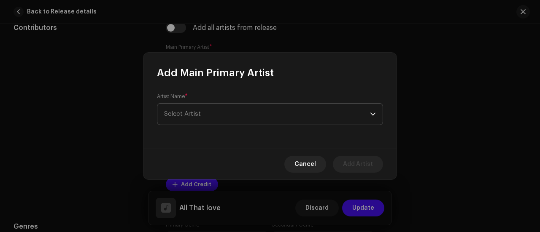
click at [212, 113] on span "Select Artist" at bounding box center [267, 114] width 206 height 21
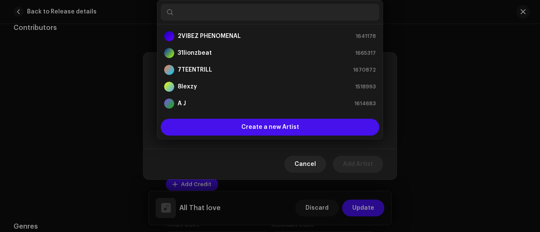
paste input "Eterna"
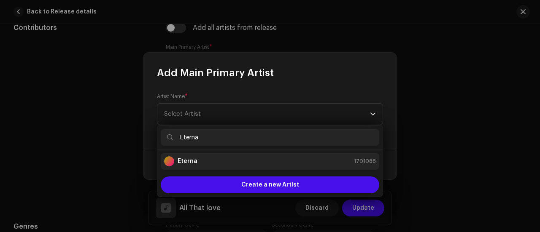
type input "Eterna"
click at [205, 162] on div "Eterna 1701088" at bounding box center [270, 161] width 212 height 10
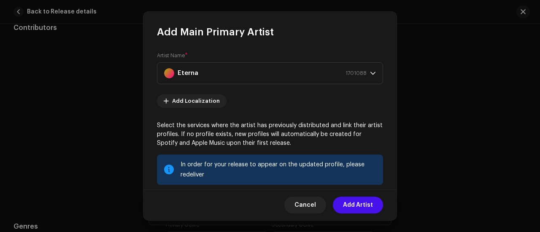
scroll to position [121, 0]
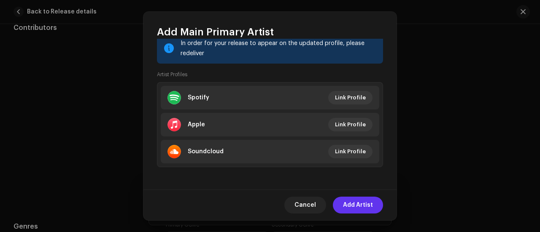
click at [357, 206] on span "Add Artist" at bounding box center [358, 205] width 30 height 17
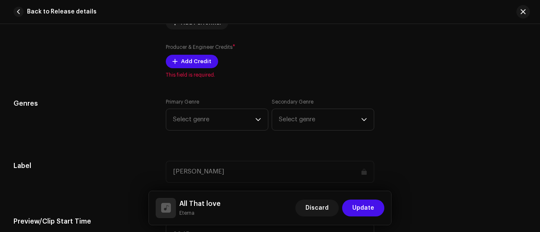
scroll to position [672, 0]
click at [186, 59] on span "Add Credit" at bounding box center [196, 61] width 30 height 17
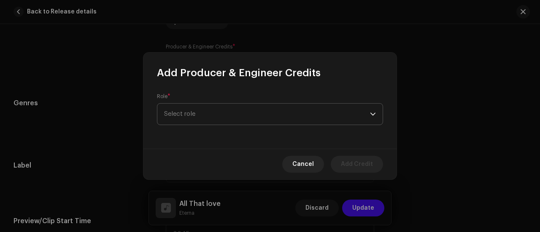
click at [202, 118] on span "Select role" at bounding box center [267, 114] width 206 height 21
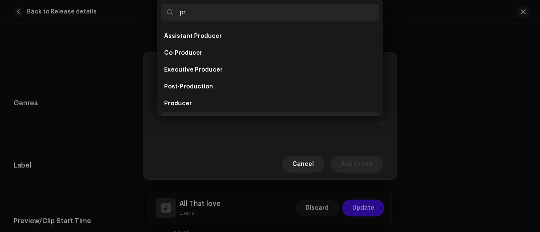
scroll to position [13, 0]
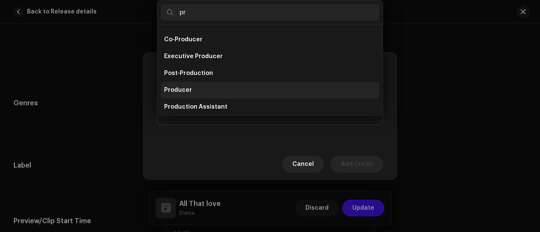
type input "pr"
click at [183, 88] on span "Producer" at bounding box center [178, 90] width 28 height 8
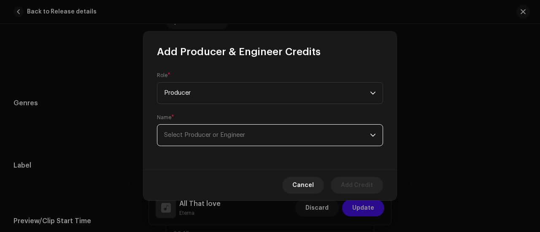
click at [193, 136] on span "Select Producer or Engineer" at bounding box center [204, 135] width 81 height 6
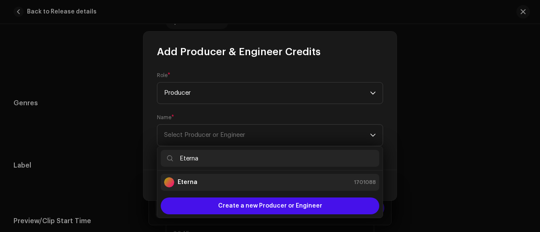
type input "Eterna"
click at [202, 180] on div "Eterna 1701088" at bounding box center [270, 182] width 212 height 10
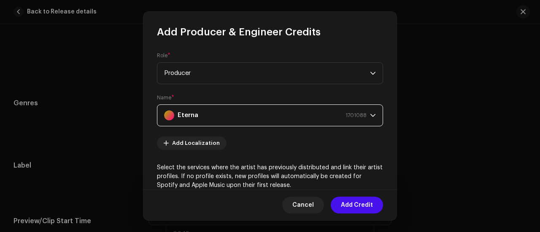
scroll to position [164, 0]
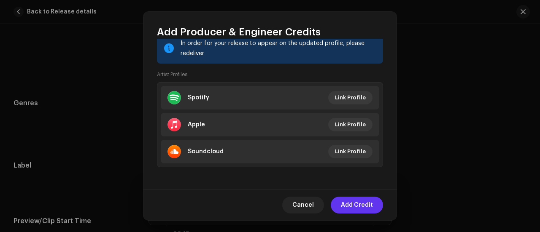
click at [360, 204] on span "Add Credit" at bounding box center [357, 205] width 32 height 17
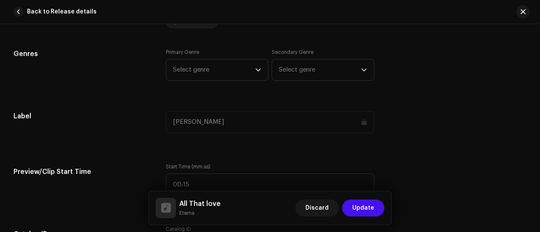
scroll to position [752, 0]
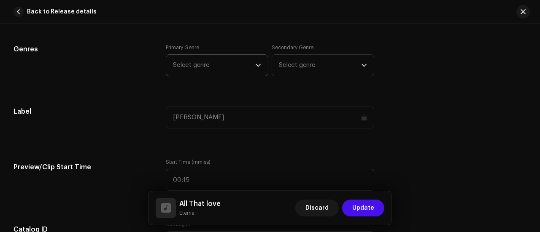
click at [196, 70] on span "Select genre" at bounding box center [214, 65] width 82 height 21
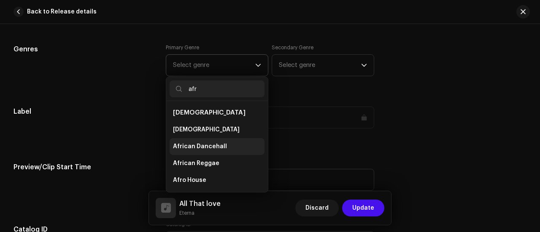
scroll to position [186, 0]
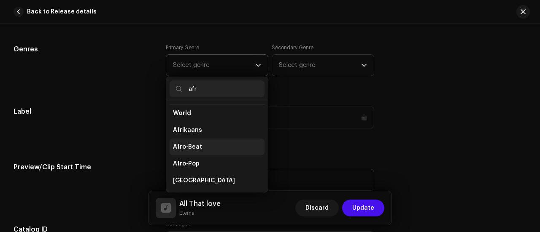
type input "afr"
click at [176, 143] on span "Afro-Beat" at bounding box center [187, 147] width 29 height 8
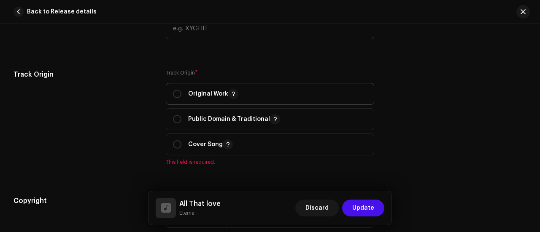
click at [199, 93] on p "Original Work" at bounding box center [213, 94] width 50 height 10
radio input "true"
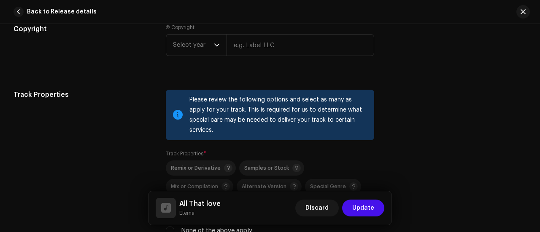
scroll to position [1130, 0]
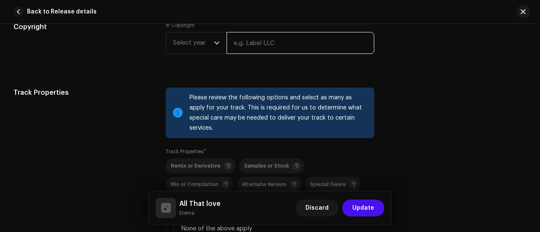
click at [247, 38] on input "text" at bounding box center [300, 43] width 148 height 22
paste input "[PERSON_NAME] [PERSON_NAME]"
type input "[PERSON_NAME] [PERSON_NAME]"
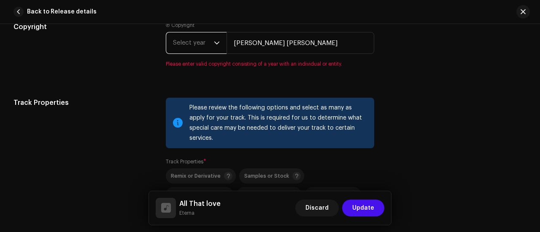
click at [192, 47] on span "Select year" at bounding box center [193, 42] width 41 height 21
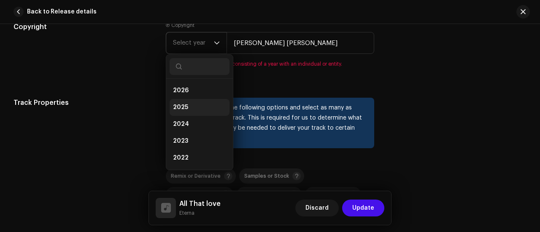
click at [191, 105] on li "2025" at bounding box center [199, 107] width 60 height 17
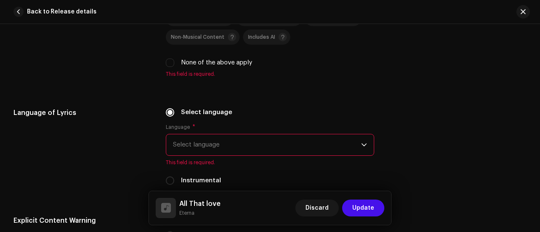
scroll to position [1308, 0]
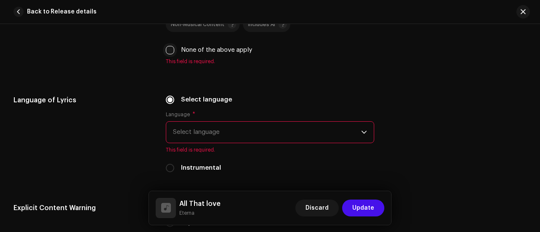
click at [168, 46] on input "None of the above apply" at bounding box center [170, 50] width 8 height 8
checkbox input "true"
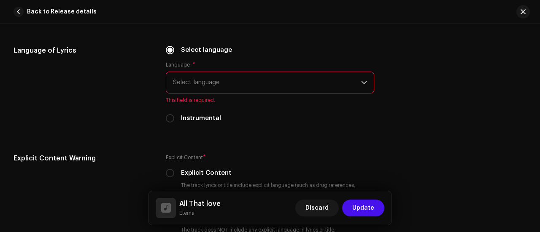
scroll to position [1349, 0]
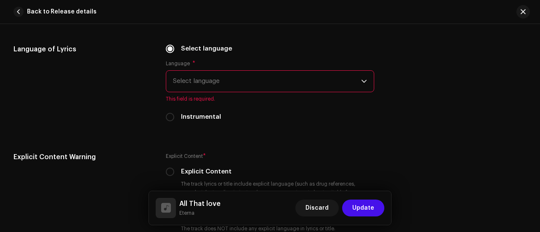
click at [189, 71] on span "Select language" at bounding box center [267, 81] width 188 height 21
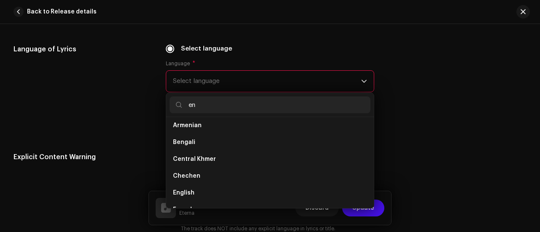
scroll to position [0, 0]
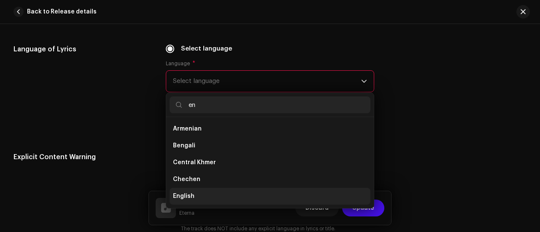
type input "en"
click at [189, 192] on span "English" at bounding box center [183, 196] width 21 height 8
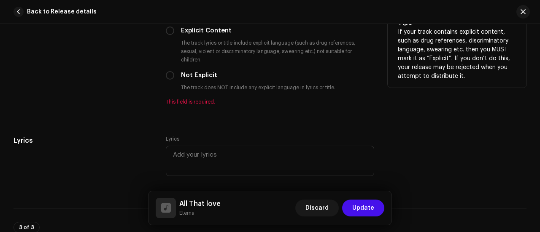
scroll to position [1481, 0]
click at [169, 71] on input "Not Explicit" at bounding box center [170, 75] width 8 height 8
radio input "true"
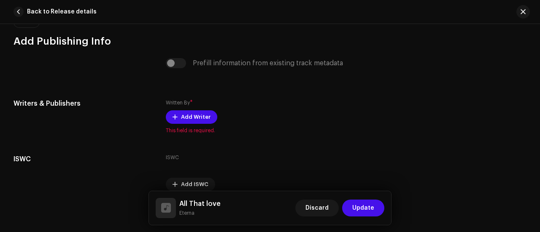
scroll to position [1703, 0]
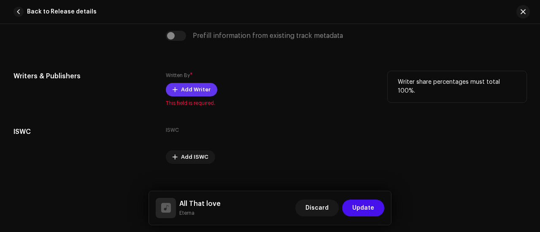
click at [199, 81] on span "Add Writer" at bounding box center [196, 89] width 30 height 17
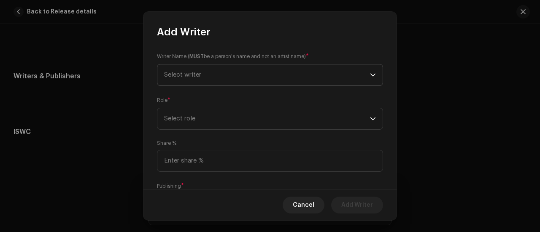
click at [186, 78] on span "Select writer" at bounding box center [267, 74] width 206 height 21
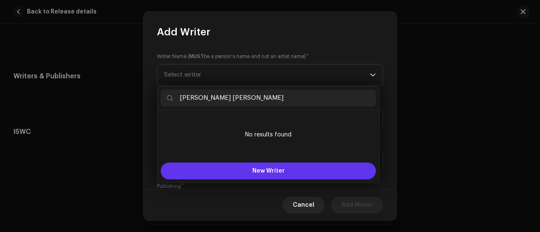
type input "[PERSON_NAME] [PERSON_NAME]"
click at [220, 165] on button "New Writer" at bounding box center [268, 171] width 215 height 17
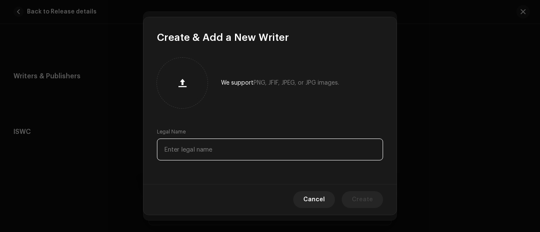
click at [188, 147] on input "text" at bounding box center [270, 150] width 226 height 22
paste input "[PERSON_NAME] [PERSON_NAME]"
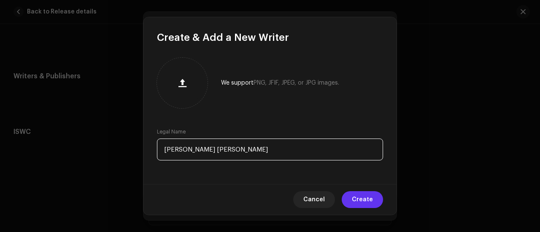
type input "[PERSON_NAME] [PERSON_NAME]"
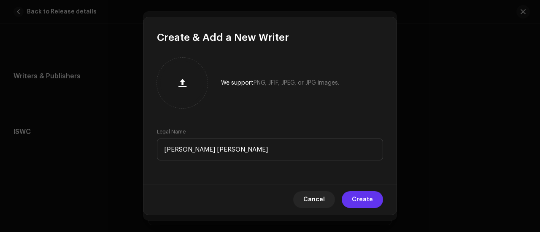
click at [361, 197] on span "Create" at bounding box center [362, 199] width 21 height 17
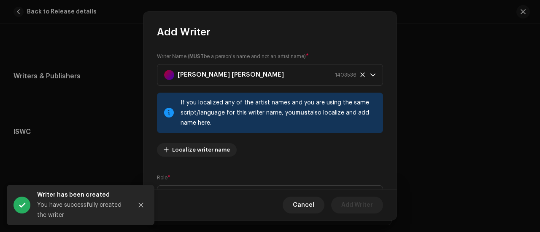
scroll to position [126, 0]
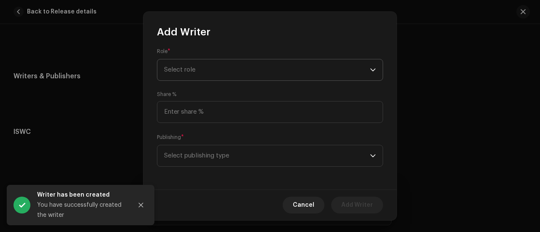
click at [180, 64] on span "Select role" at bounding box center [267, 69] width 206 height 21
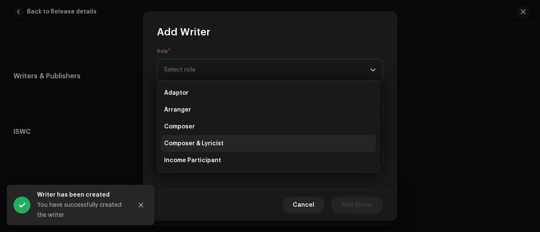
click at [206, 140] on span "Composer & Lyricist" at bounding box center [193, 144] width 59 height 8
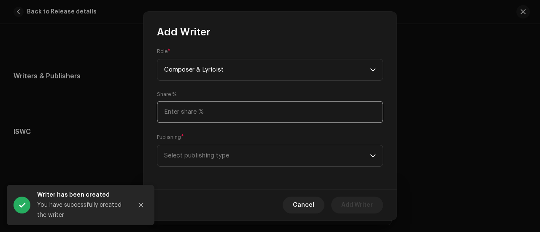
click at [180, 116] on input at bounding box center [270, 112] width 226 height 22
type input "100.00"
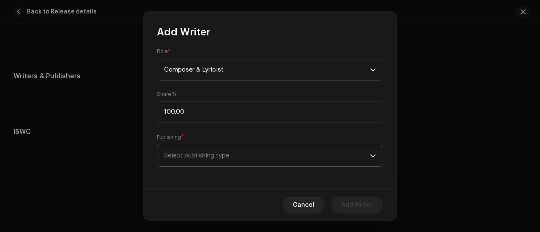
click at [224, 164] on span "Select publishing type" at bounding box center [267, 155] width 206 height 21
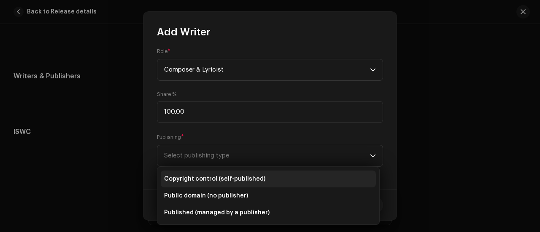
click at [207, 182] on span "Copyright control (self-published)" at bounding box center [214, 179] width 101 height 8
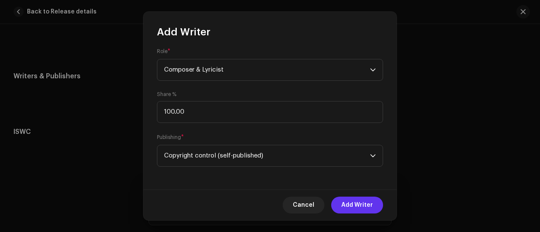
click at [354, 204] on span "Add Writer" at bounding box center [357, 205] width 32 height 17
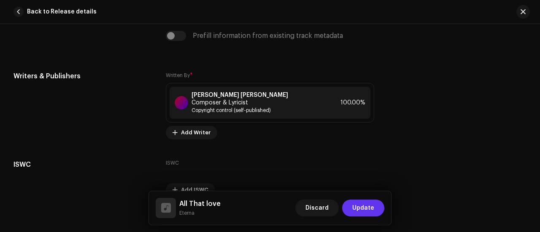
click at [371, 204] on span "Update" at bounding box center [363, 208] width 22 height 17
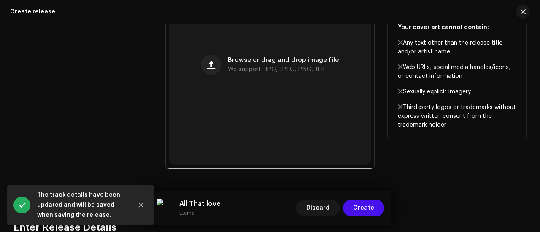
scroll to position [395, 0]
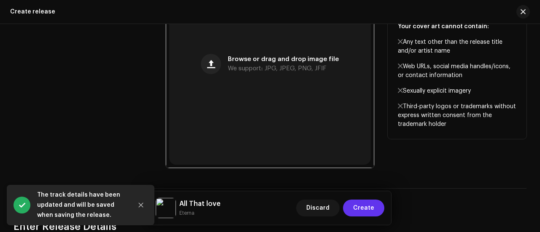
click at [364, 207] on span "Create" at bounding box center [363, 208] width 21 height 17
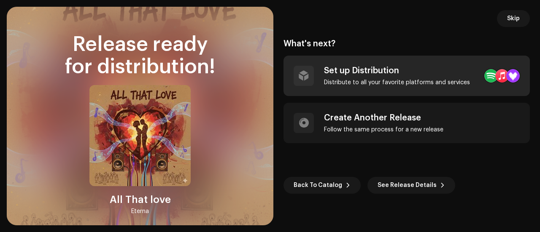
click at [381, 72] on div "Set up Distribution" at bounding box center [397, 71] width 146 height 10
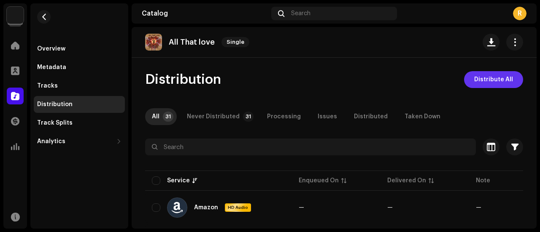
click at [487, 75] on span "Distribute All" at bounding box center [493, 79] width 39 height 17
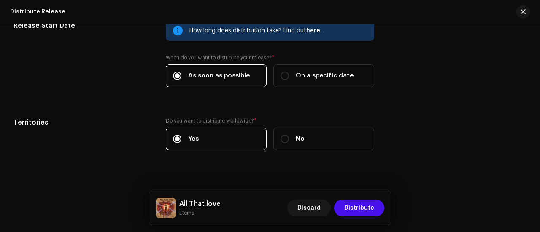
scroll to position [1483, 0]
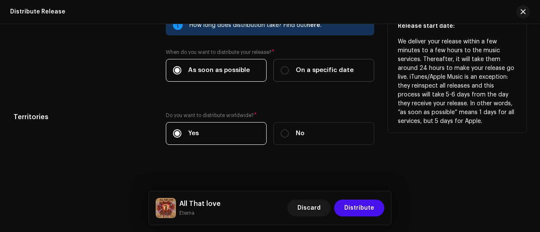
click at [304, 71] on span "On a specific date" at bounding box center [325, 70] width 58 height 9
click at [289, 71] on input "On a specific date" at bounding box center [284, 70] width 8 height 8
radio input "true"
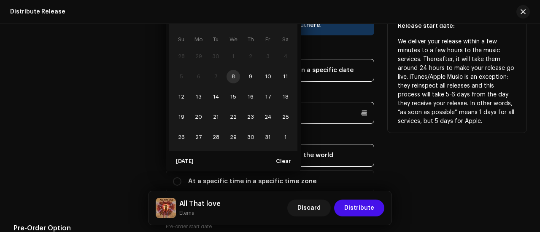
click at [212, 110] on p-datepicker "[DATE] Su Mo Tu We Th Fr Sa 28 29 30 1 2 3 4 5 6 7 8 9 10 11 12 13 14 15 16 17 …" at bounding box center [270, 113] width 208 height 22
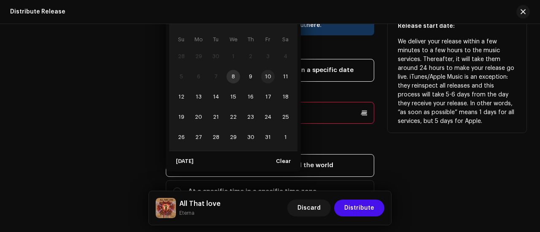
click at [266, 72] on span "10" at bounding box center [267, 76] width 13 height 13
type input "[DATE]"
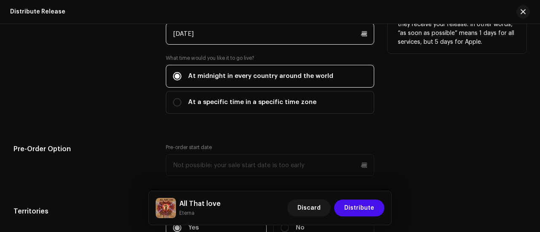
scroll to position [1564, 0]
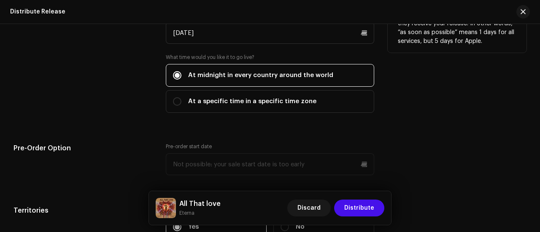
click at [120, 124] on div "Release Start Date How long does distribution take? Find out here . When do you…" at bounding box center [269, 92] width 513 height 314
click at [360, 204] on span "Distribute" at bounding box center [359, 208] width 30 height 17
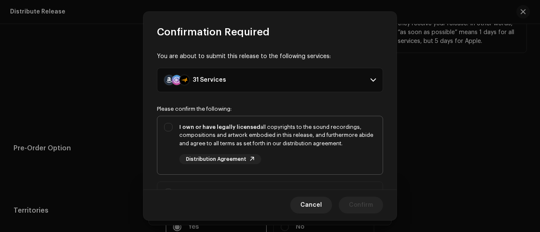
click at [276, 134] on div "I own or have legally licensed all copyrights to the sound recordings, composit…" at bounding box center [277, 135] width 196 height 25
checkbox input "true"
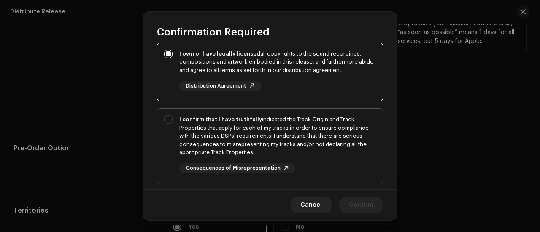
click at [250, 126] on div "I confirm that I have truthfully indicated the Track Origin and Track Propertie…" at bounding box center [277, 136] width 196 height 41
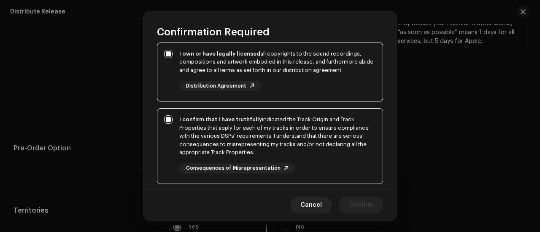
checkbox input "true"
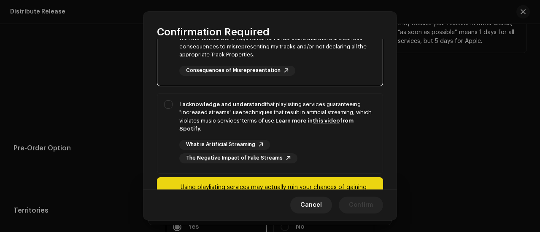
scroll to position [179, 0]
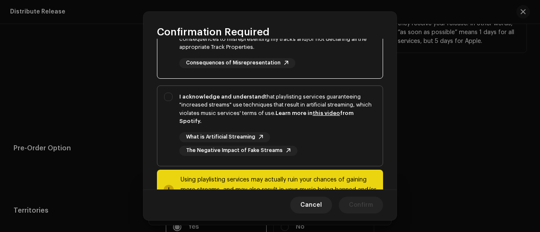
click at [225, 107] on div "I acknowledge and understand that playlisting services guaranteeing "increased …" at bounding box center [277, 109] width 196 height 33
checkbox input "true"
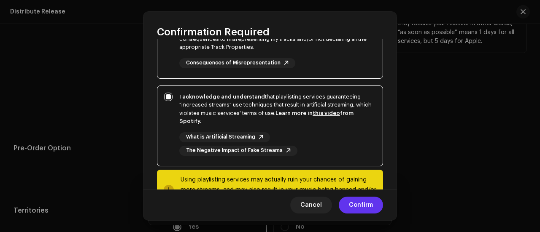
click at [366, 207] on span "Confirm" at bounding box center [361, 205] width 24 height 17
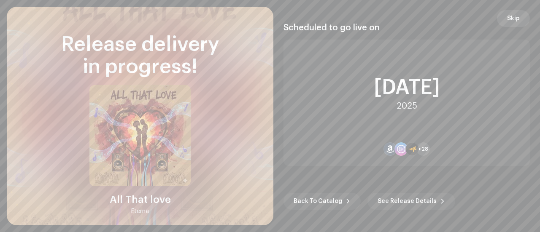
click at [510, 16] on span "Skip" at bounding box center [513, 18] width 13 height 17
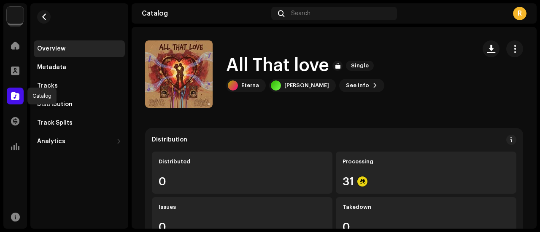
click at [19, 96] on div at bounding box center [15, 96] width 17 height 17
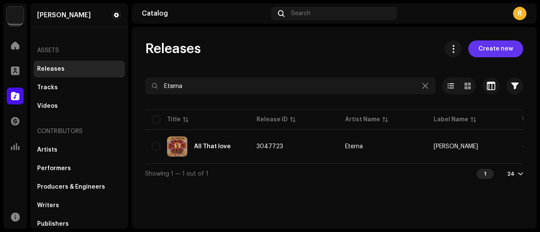
click at [483, 48] on span "Create new" at bounding box center [495, 48] width 35 height 17
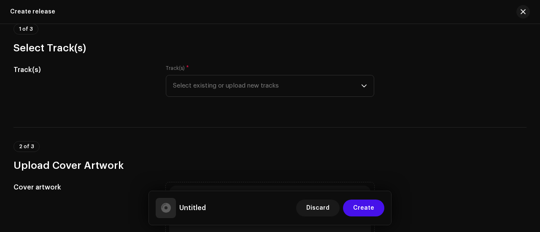
scroll to position [76, 0]
click at [209, 88] on span "Select existing or upload new tracks" at bounding box center [267, 85] width 188 height 21
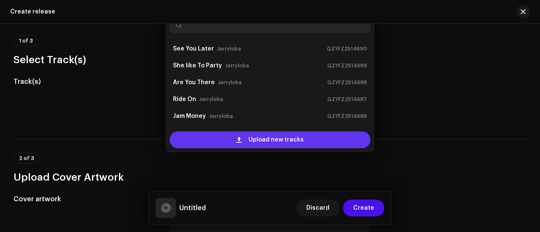
scroll to position [13, 0]
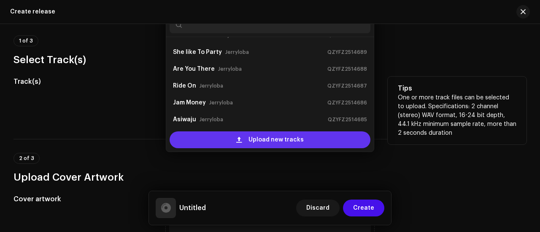
click at [231, 138] on div "Upload new tracks" at bounding box center [269, 140] width 201 height 17
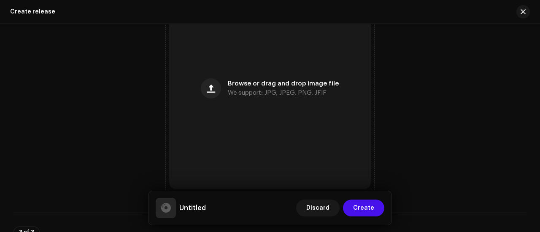
scroll to position [341, 0]
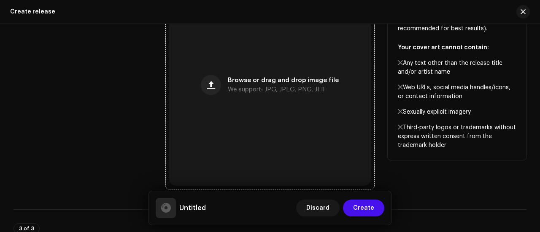
click at [225, 83] on div "Browse or drag and drop image file We support: JPG, JPEG, PNG, JFIF" at bounding box center [270, 85] width 202 height 202
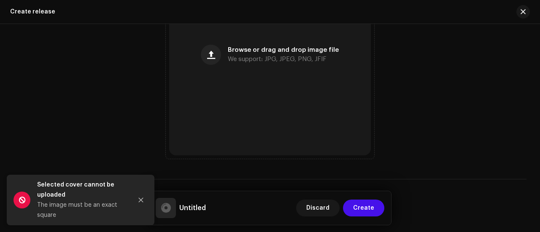
scroll to position [439, 0]
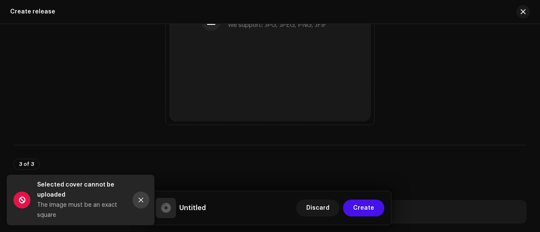
click at [139, 199] on icon "Close" at bounding box center [141, 200] width 5 height 5
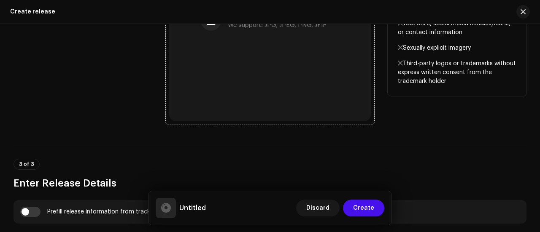
click at [213, 96] on div "Browse or drag and drop image file We support: JPG, JPEG, PNG, JFIF" at bounding box center [270, 21] width 202 height 202
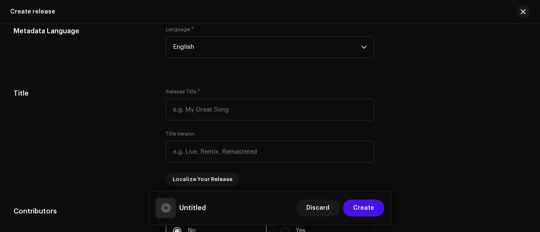
scroll to position [739, 0]
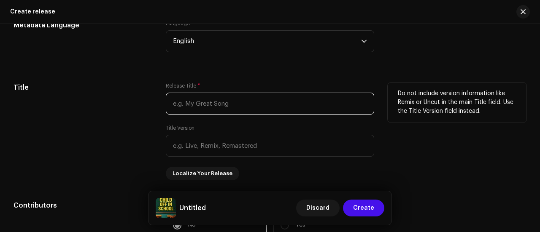
click at [196, 104] on input "text" at bounding box center [270, 104] width 208 height 22
paste input "Child off in school"
type input "Child off in school"
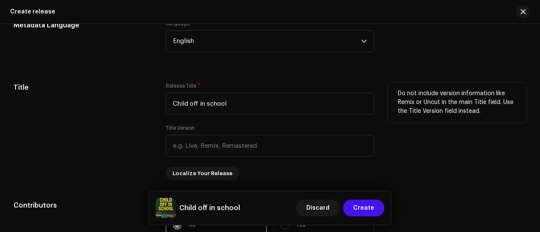
click at [96, 118] on div "Title" at bounding box center [82, 132] width 139 height 98
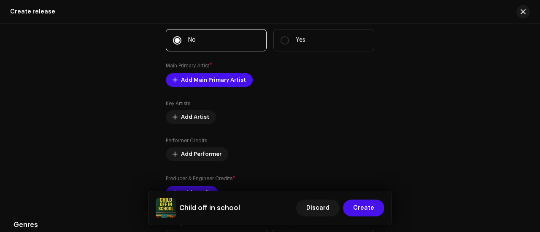
scroll to position [933, 0]
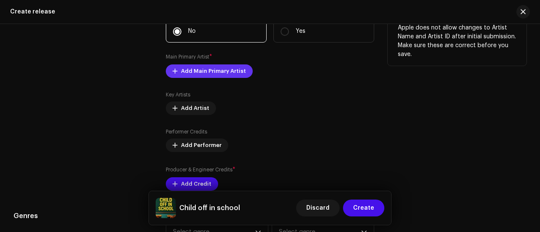
click at [182, 69] on span "Add Main Primary Artist" at bounding box center [213, 71] width 65 height 17
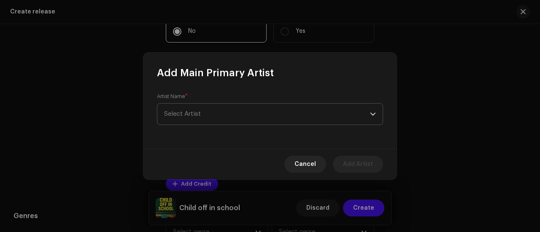
click at [224, 119] on span "Select Artist" at bounding box center [267, 114] width 206 height 21
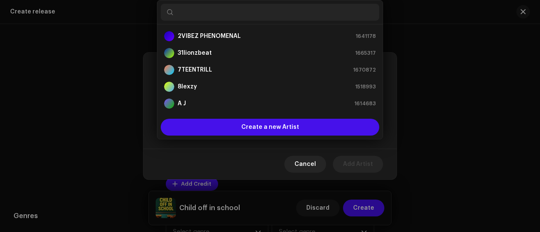
scroll to position [13, 0]
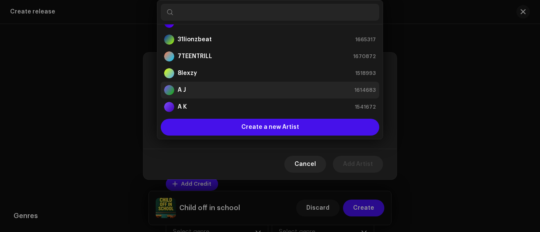
paste input "Ayenzzy Vibez"
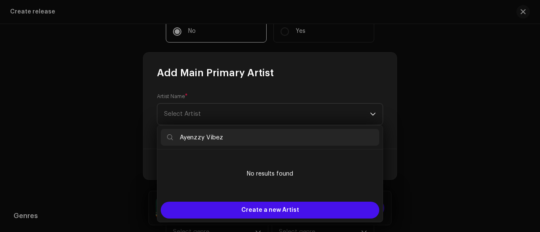
scroll to position [0, 0]
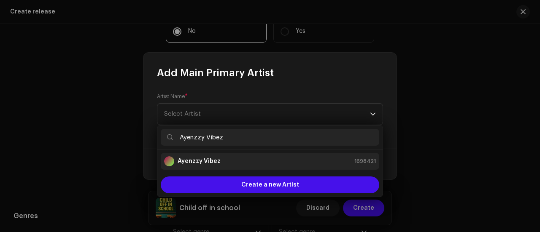
type input "Ayenzzy Vibez"
click at [204, 161] on strong "Ayenzzy Vibez" at bounding box center [198, 161] width 43 height 8
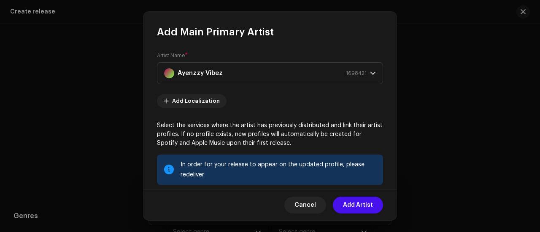
scroll to position [121, 0]
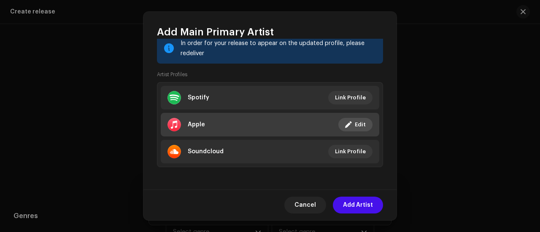
click at [214, 115] on li "Apple Linked Edit" at bounding box center [270, 125] width 218 height 24
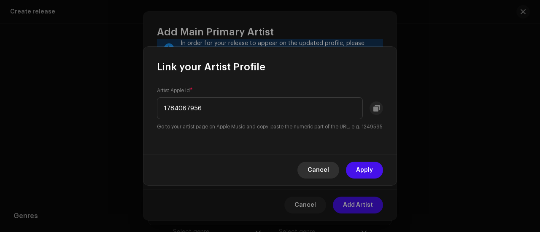
click at [330, 175] on button "Cancel" at bounding box center [318, 170] width 42 height 17
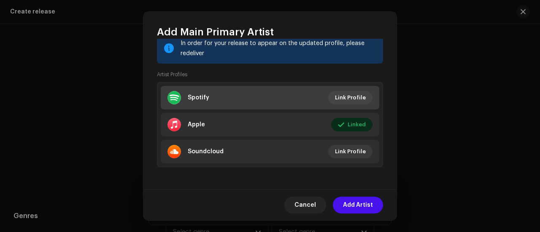
click at [253, 96] on li "Spotify Link Profile" at bounding box center [270, 98] width 218 height 24
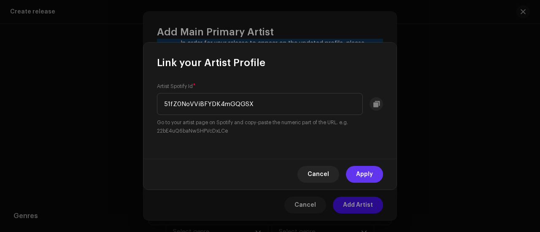
type input "51fZ0NoVViBFYDK4mGQGSX"
click at [363, 174] on span "Apply" at bounding box center [364, 174] width 17 height 17
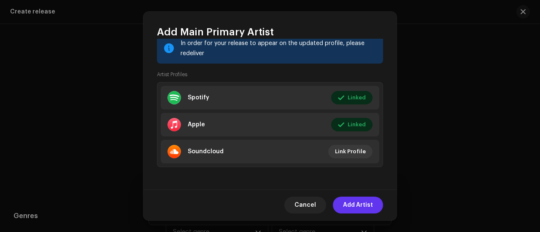
click at [352, 211] on span "Add Artist" at bounding box center [358, 205] width 30 height 17
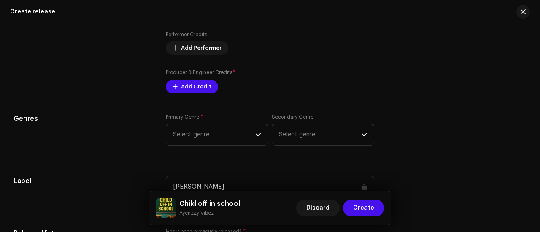
scroll to position [1040, 0]
click at [194, 83] on span "Add Credit" at bounding box center [196, 86] width 30 height 17
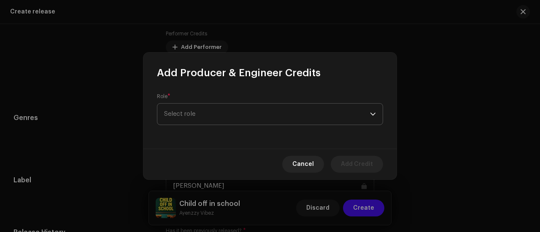
click at [190, 112] on span "Select role" at bounding box center [267, 114] width 206 height 21
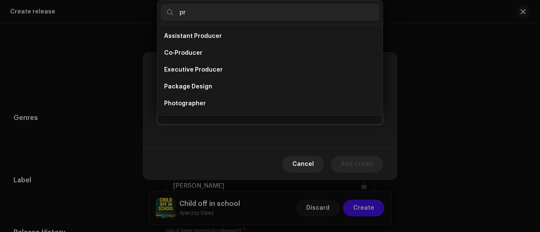
scroll to position [13, 0]
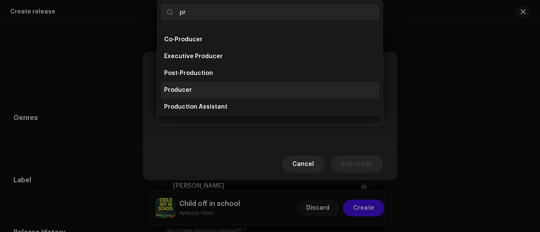
type input "pr"
click at [185, 91] on span "Producer" at bounding box center [178, 90] width 28 height 8
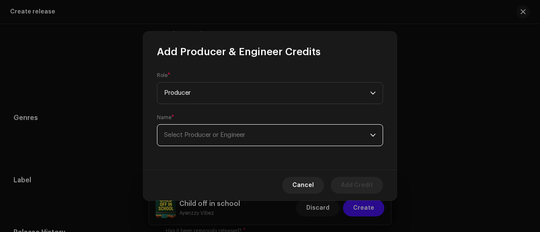
click at [185, 125] on span "Select Producer or Engineer" at bounding box center [267, 135] width 206 height 21
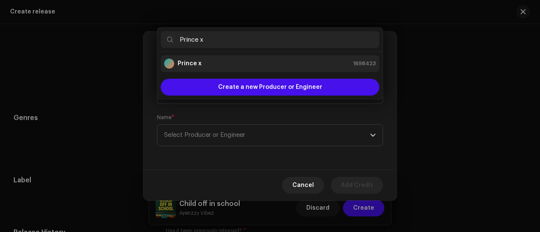
type input "Prince x"
click at [208, 67] on div "Prince x 1698423" at bounding box center [270, 64] width 212 height 10
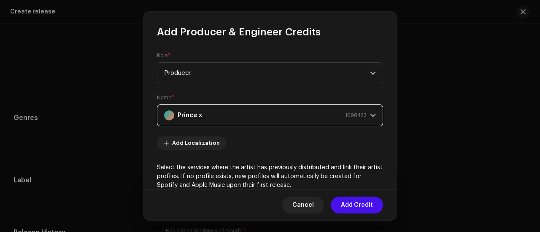
scroll to position [164, 0]
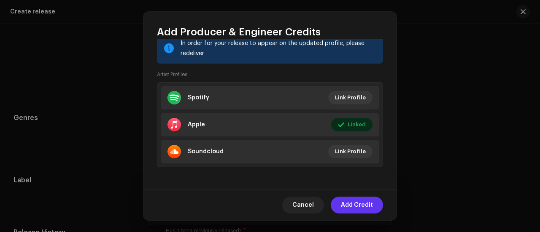
click at [345, 211] on span "Add Credit" at bounding box center [357, 205] width 32 height 17
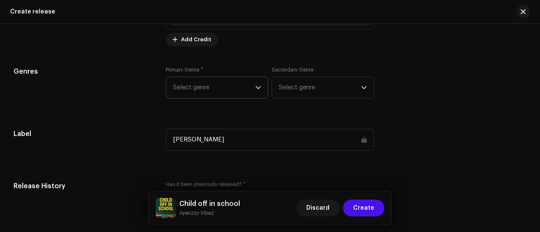
scroll to position [1158, 0]
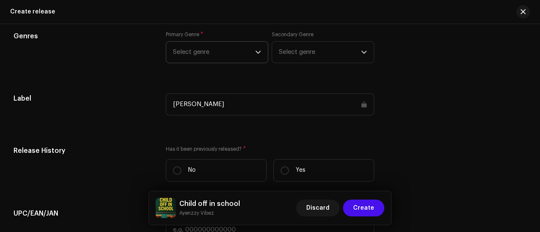
click at [196, 55] on span "Select genre" at bounding box center [214, 52] width 82 height 21
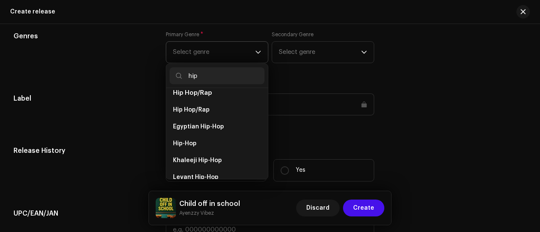
scroll to position [83, 0]
type input "hip"
click at [195, 139] on span "Hip-Hop" at bounding box center [185, 143] width 24 height 8
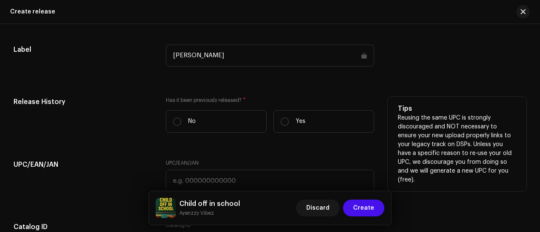
scroll to position [1207, 0]
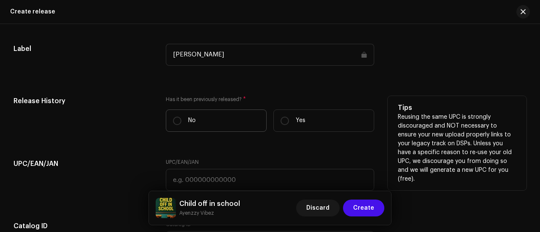
click at [194, 112] on label "No" at bounding box center [216, 121] width 101 height 22
click at [181, 117] on input "No" at bounding box center [177, 121] width 8 height 8
radio input "true"
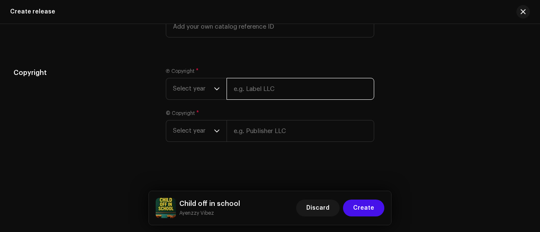
click at [251, 90] on input "text" at bounding box center [300, 89] width 148 height 22
paste input "Ayenzzy vibez"
type input "Ayenzzy Vibez"
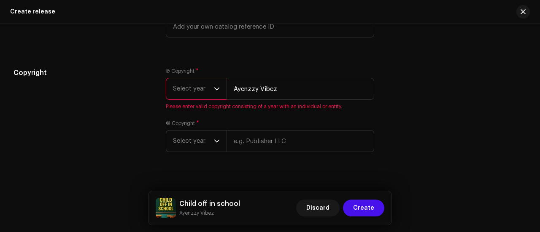
click at [192, 89] on span "Select year" at bounding box center [193, 88] width 41 height 21
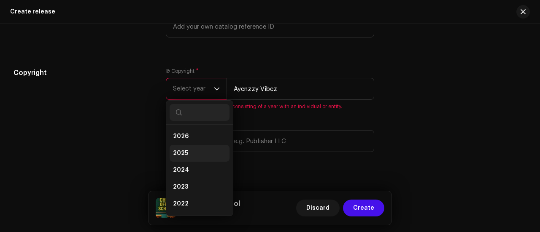
click at [187, 151] on li "2025" at bounding box center [199, 153] width 60 height 17
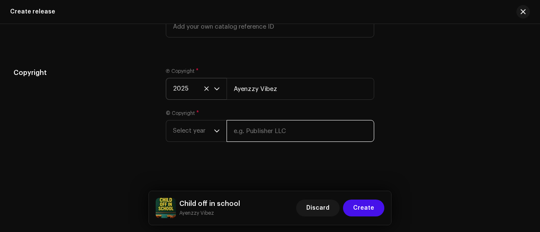
click at [248, 139] on input "text" at bounding box center [300, 131] width 148 height 22
paste input "Ayenzzy vibez"
type input "Ayenzzy Vibez"
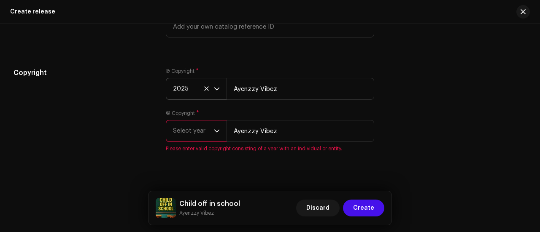
click at [202, 129] on span "Select year" at bounding box center [193, 131] width 41 height 21
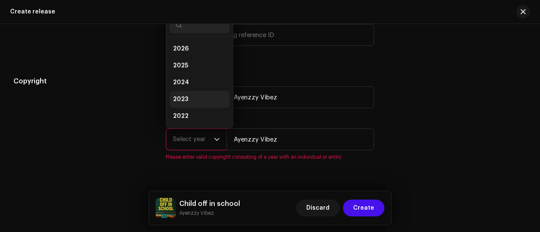
scroll to position [13, 0]
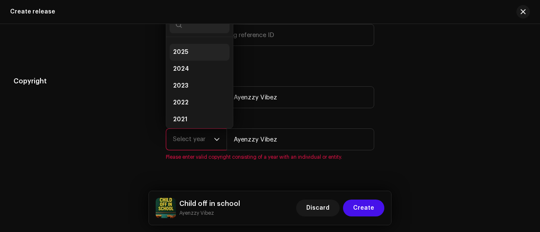
click at [183, 50] on span "2025" at bounding box center [180, 52] width 15 height 8
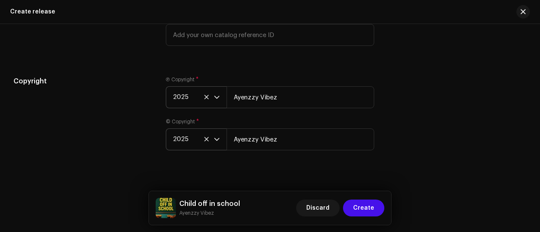
click at [136, 81] on h5 "Copyright" at bounding box center [82, 81] width 139 height 10
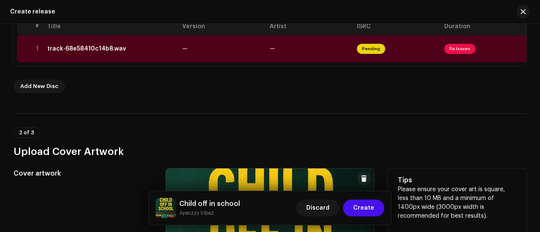
scroll to position [185, 0]
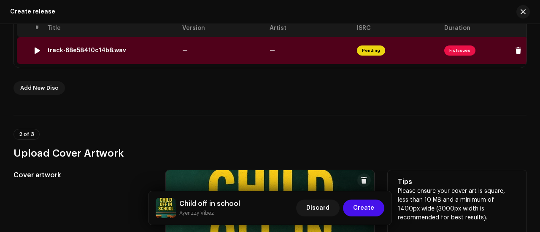
click at [193, 60] on td "—" at bounding box center [222, 50] width 87 height 27
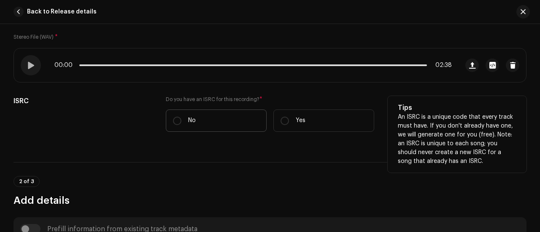
click at [211, 115] on label "No" at bounding box center [216, 121] width 101 height 22
click at [181, 117] on input "No" at bounding box center [177, 121] width 8 height 8
radio input "true"
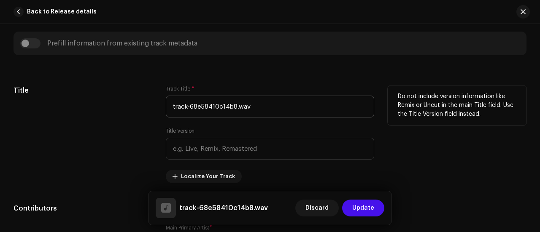
scroll to position [357, 0]
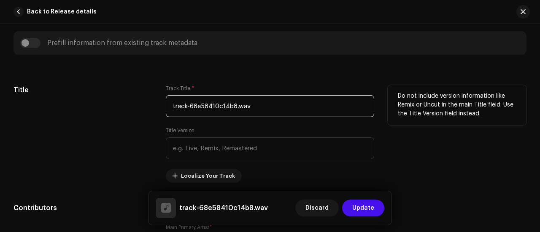
click at [269, 104] on input "track-68e58410c14b8.wav" at bounding box center [270, 106] width 208 height 22
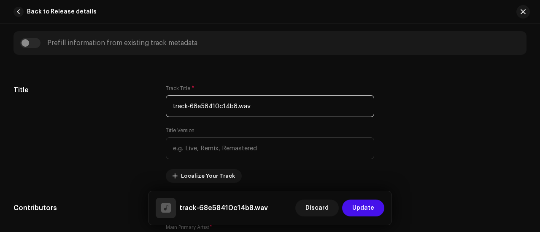
paste input "Child off in school"
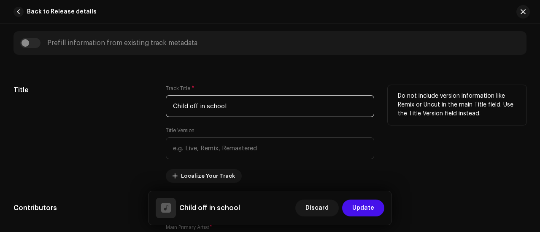
type input "Child off in school"
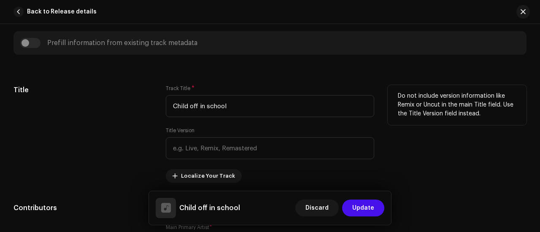
click at [117, 156] on div "Title" at bounding box center [82, 134] width 139 height 98
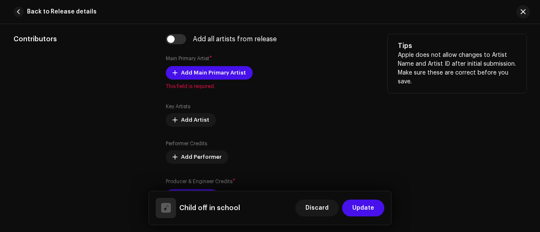
scroll to position [527, 0]
click at [203, 76] on span "Add Main Primary Artist" at bounding box center [213, 72] width 65 height 17
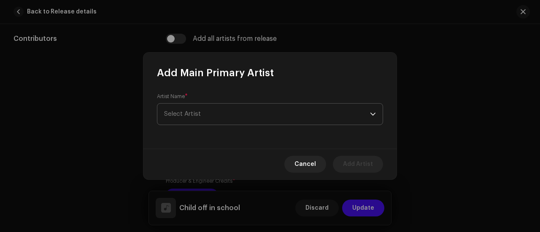
click at [223, 112] on span "Select Artist" at bounding box center [267, 114] width 206 height 21
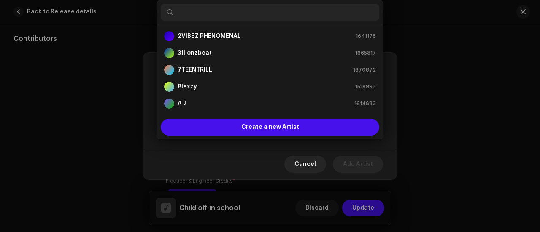
paste input "Ayenzzy vibez"
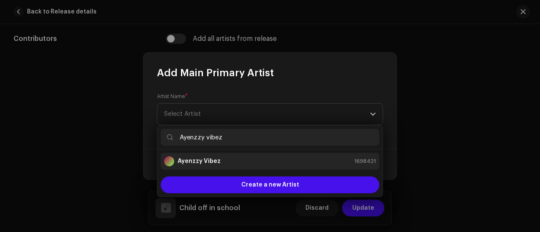
type input "Ayenzzy vibez"
click at [218, 159] on div "[PERSON_NAME] 1698421" at bounding box center [270, 161] width 212 height 10
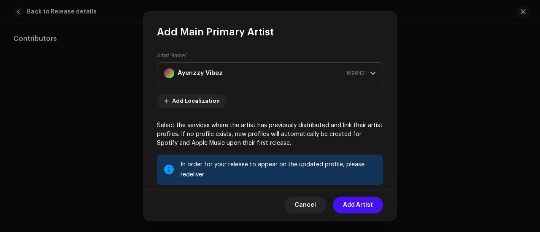
scroll to position [121, 0]
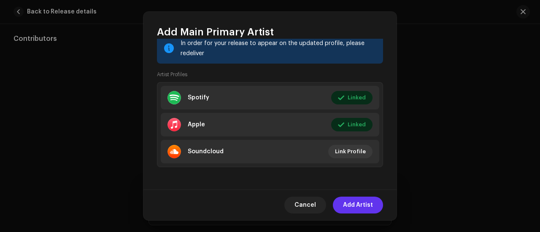
click at [359, 204] on span "Add Artist" at bounding box center [358, 205] width 30 height 17
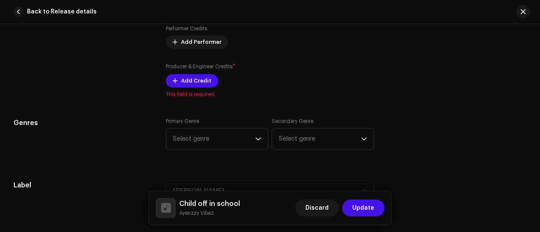
scroll to position [653, 0]
click at [195, 81] on span "Add Credit" at bounding box center [196, 80] width 30 height 17
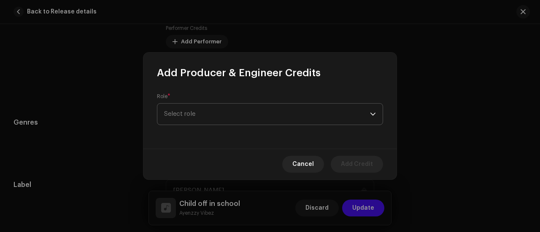
click at [202, 116] on span "Select role" at bounding box center [267, 114] width 206 height 21
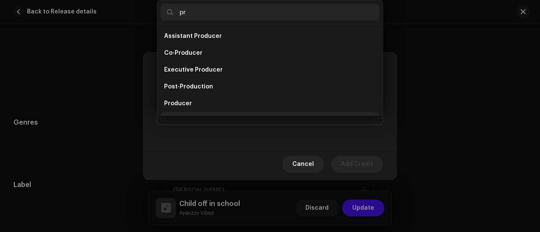
scroll to position [13, 0]
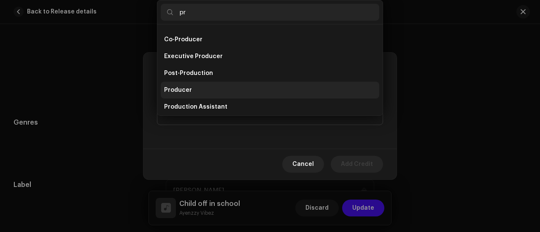
type input "pr"
click at [182, 86] on span "Producer" at bounding box center [178, 90] width 28 height 8
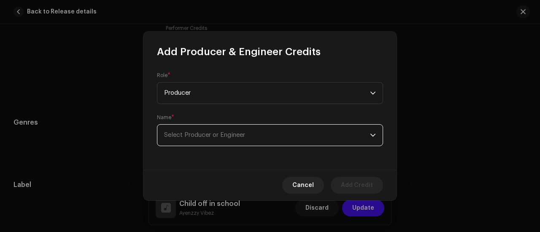
click at [191, 136] on span "Select Producer or Engineer" at bounding box center [204, 135] width 81 height 6
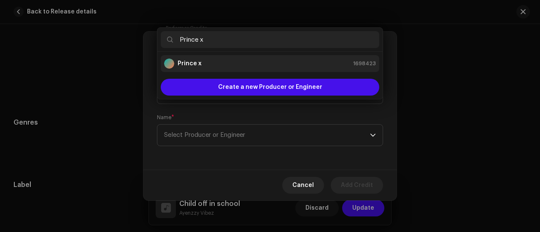
type input "Prince x"
click at [184, 61] on strong "Prince x" at bounding box center [189, 63] width 24 height 8
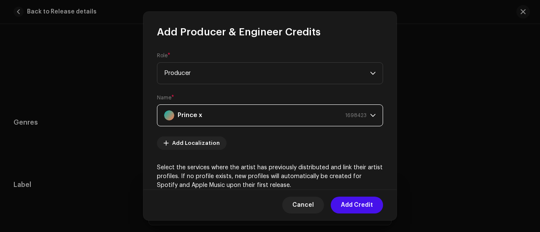
scroll to position [164, 0]
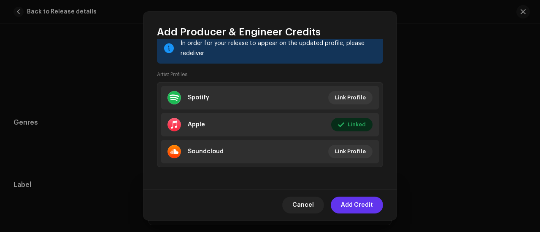
click at [356, 207] on span "Add Credit" at bounding box center [357, 205] width 32 height 17
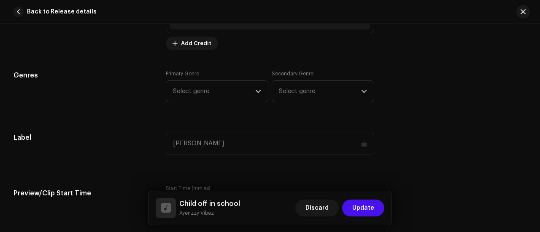
scroll to position [750, 0]
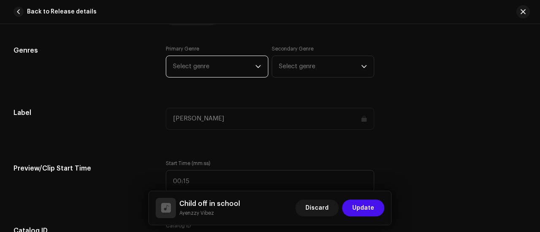
click at [196, 61] on span "Select genre" at bounding box center [214, 66] width 82 height 21
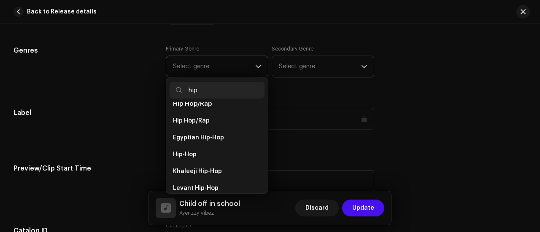
scroll to position [86, 0]
type input "hip"
click at [186, 150] on span "Hip-Hop" at bounding box center [185, 154] width 24 height 8
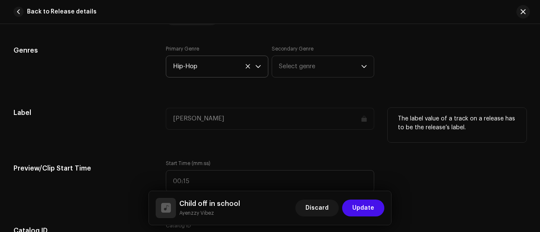
click at [145, 112] on h5 "Label" at bounding box center [82, 113] width 139 height 10
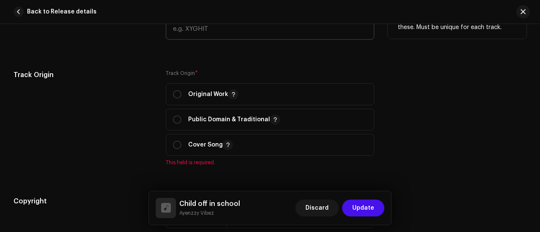
scroll to position [970, 0]
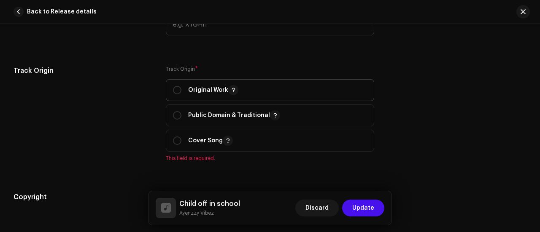
click at [207, 88] on p "Original Work" at bounding box center [213, 90] width 50 height 10
radio input "true"
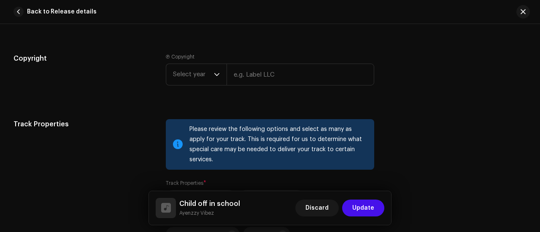
scroll to position [1102, 0]
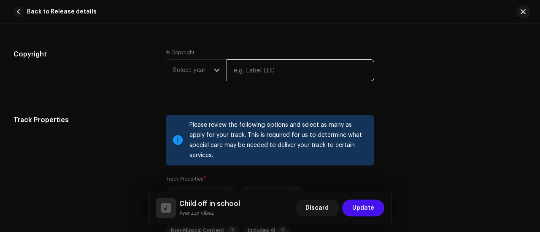
click at [241, 67] on input "text" at bounding box center [300, 70] width 148 height 22
paste input "Ayenzzy vibez"
type input "Ayenzzy Vibez"
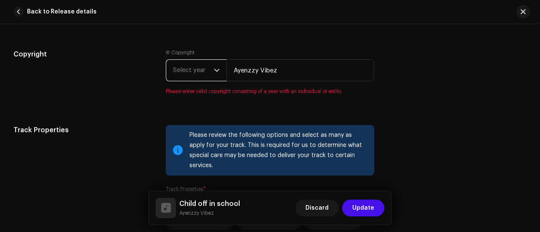
click at [188, 70] on span "Select year" at bounding box center [193, 70] width 41 height 21
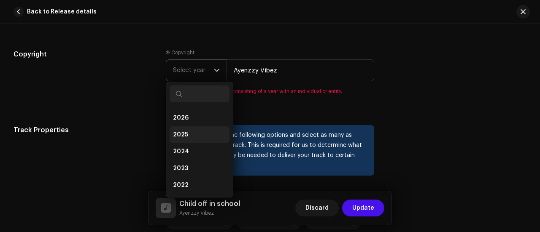
click at [178, 127] on li "2025" at bounding box center [199, 134] width 60 height 17
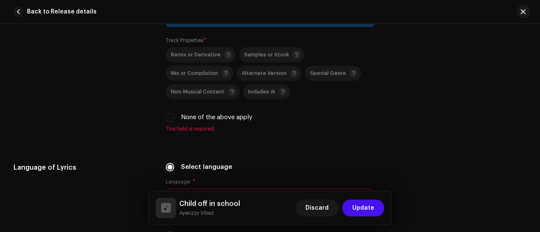
scroll to position [1252, 0]
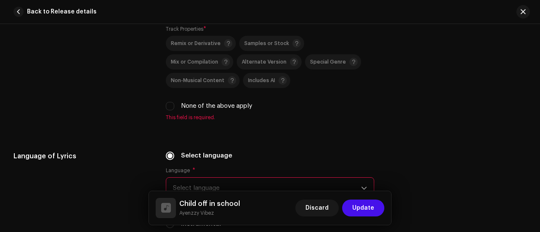
click at [167, 102] on div "None of the above apply" at bounding box center [270, 106] width 208 height 9
click at [168, 102] on div "None of the above apply" at bounding box center [270, 106] width 208 height 9
click at [168, 102] on input "None of the above apply" at bounding box center [170, 106] width 8 height 8
checkbox input "true"
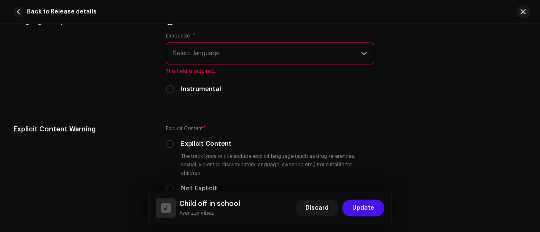
scroll to position [1380, 0]
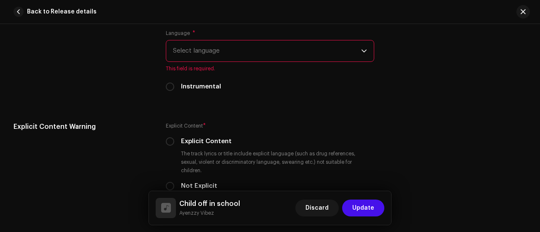
click at [199, 43] on span "Select language" at bounding box center [267, 50] width 188 height 21
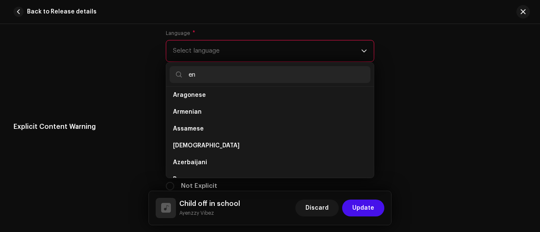
scroll to position [0, 0]
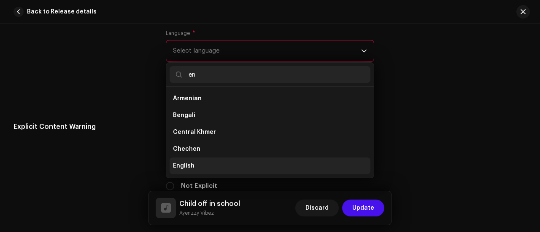
type input "en"
click at [194, 158] on li "English" at bounding box center [269, 166] width 201 height 17
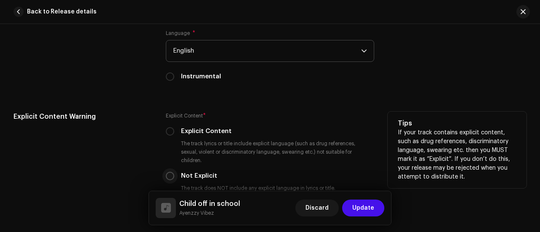
click at [171, 172] on input "Not Explicit" at bounding box center [170, 176] width 8 height 8
radio input "true"
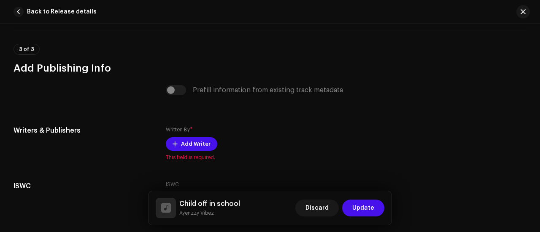
scroll to position [1703, 0]
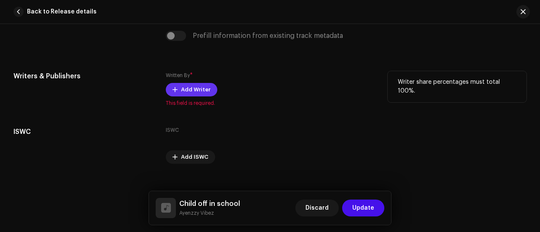
click at [188, 81] on span "Add Writer" at bounding box center [196, 89] width 30 height 17
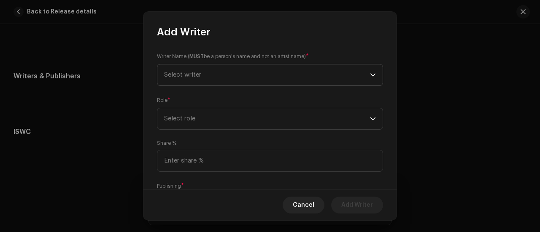
click at [198, 73] on span "Select writer" at bounding box center [182, 75] width 37 height 6
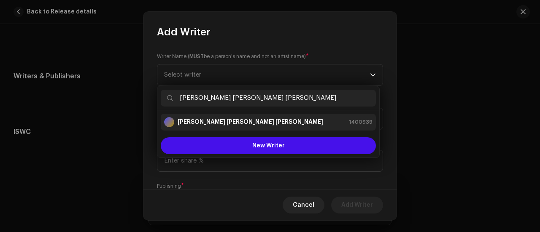
type input "[PERSON_NAME] [PERSON_NAME] [PERSON_NAME]"
click at [196, 128] on li "[PERSON_NAME] [PERSON_NAME] [PERSON_NAME] 1400939" at bounding box center [268, 122] width 215 height 17
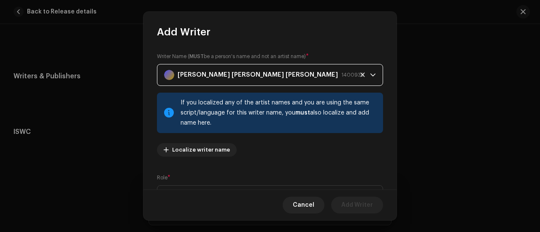
scroll to position [126, 0]
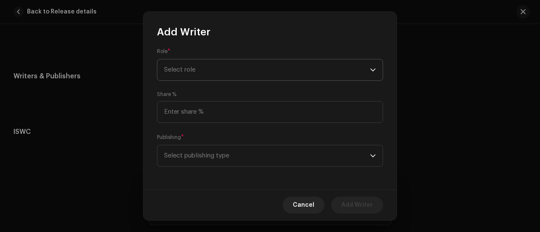
click at [205, 70] on span "Select role" at bounding box center [267, 69] width 206 height 21
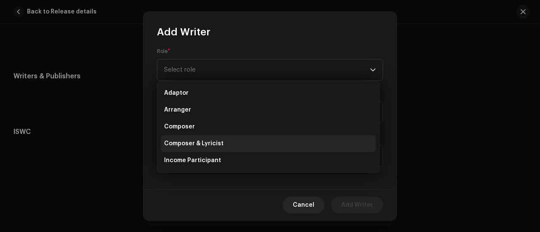
click at [217, 140] on span "Composer & Lyricist" at bounding box center [193, 144] width 59 height 8
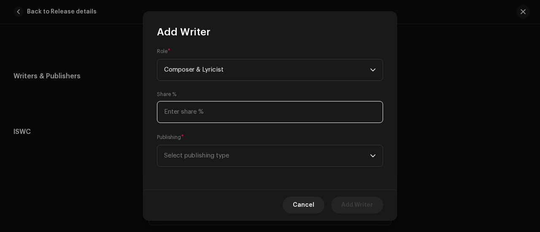
click at [187, 112] on input at bounding box center [270, 112] width 226 height 22
type input "100.00"
click at [207, 159] on span "Select publishing type" at bounding box center [267, 155] width 206 height 21
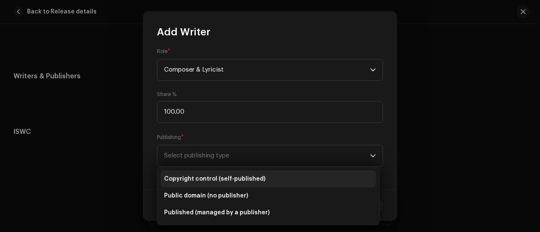
click at [242, 175] on span "Copyright control (self-published)" at bounding box center [214, 179] width 101 height 8
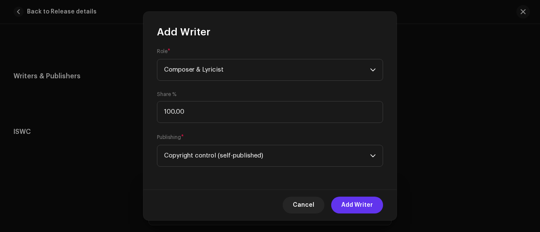
click at [360, 203] on span "Add Writer" at bounding box center [357, 205] width 32 height 17
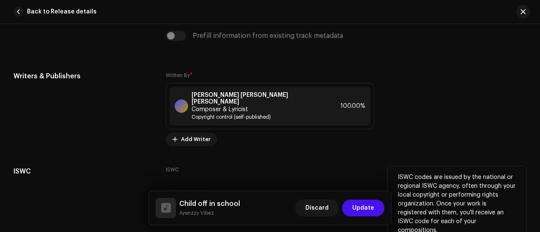
scroll to position [1736, 0]
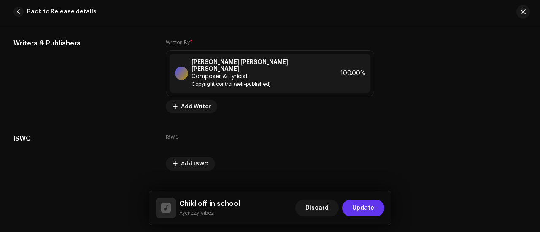
click at [367, 212] on span "Update" at bounding box center [363, 208] width 22 height 17
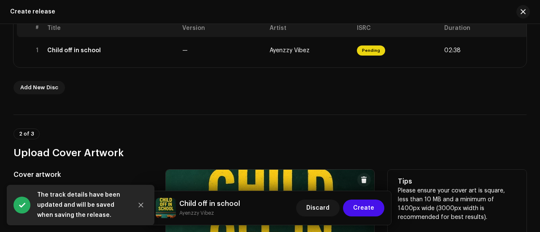
click at [367, 212] on span "Create" at bounding box center [363, 208] width 21 height 17
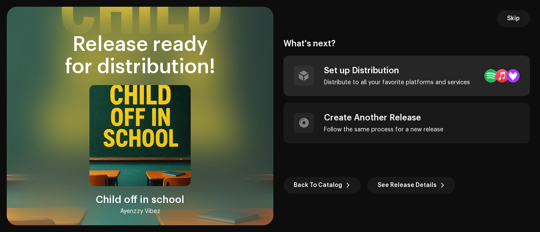
click at [365, 81] on div "Distribute to all your favorite platforms and services" at bounding box center [397, 82] width 146 height 7
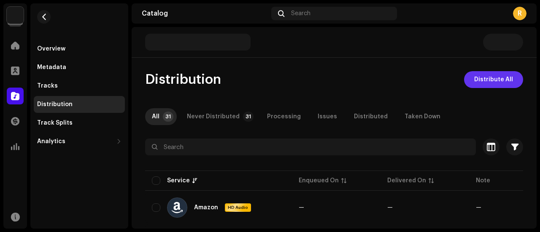
click at [478, 81] on span "Distribute All" at bounding box center [493, 79] width 39 height 17
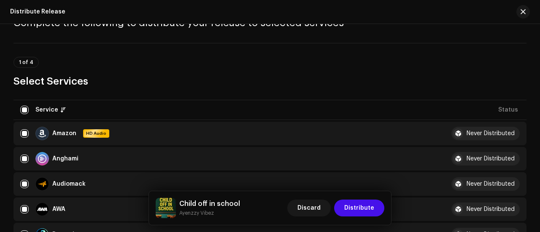
scroll to position [46, 0]
click at [357, 203] on span "Distribute" at bounding box center [359, 208] width 30 height 17
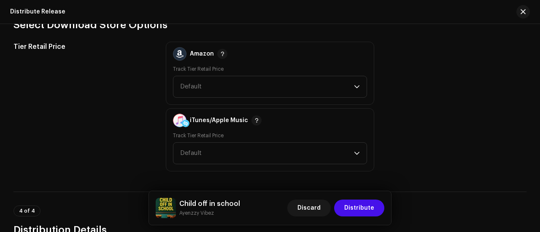
scroll to position [1483, 0]
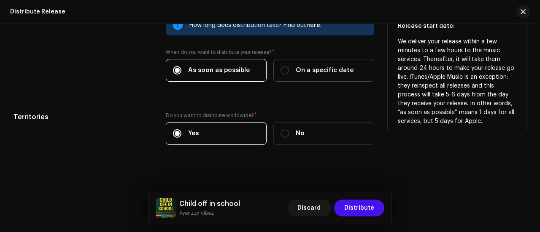
click at [293, 66] on div "On a specific date" at bounding box center [316, 70] width 73 height 9
click at [289, 66] on input "On a specific date" at bounding box center [284, 70] width 8 height 8
radio input "true"
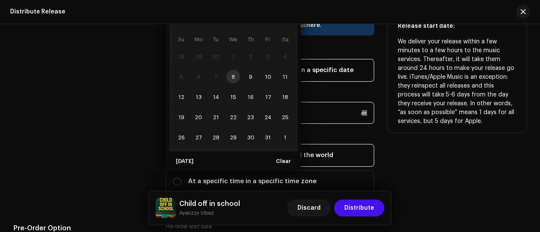
click at [222, 102] on p-datepicker "[DATE] Su Mo Tu We Th Fr Sa 28 29 30 1 2 3 4 5 6 7 8 9 10 11 12 13 14 15 16 17 …" at bounding box center [270, 113] width 208 height 22
click at [182, 92] on span "12" at bounding box center [181, 96] width 13 height 13
type input "10/12/2025"
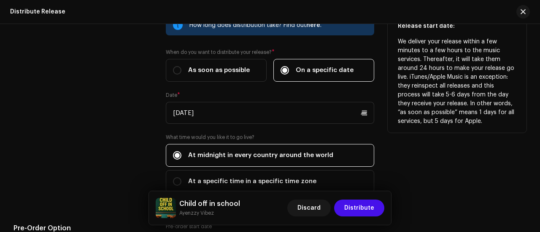
click at [143, 118] on div "Release Start Date" at bounding box center [82, 109] width 139 height 188
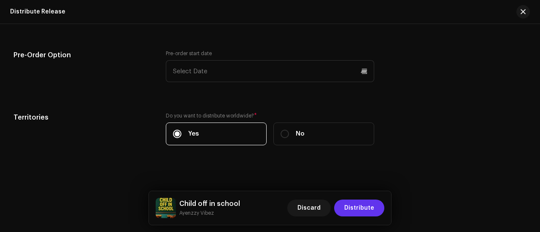
click at [361, 206] on span "Distribute" at bounding box center [359, 208] width 30 height 17
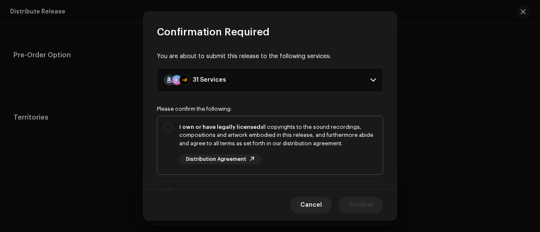
click at [255, 132] on div "I own or have legally licensed all copyrights to the sound recordings, composit…" at bounding box center [277, 135] width 196 height 25
checkbox input "true"
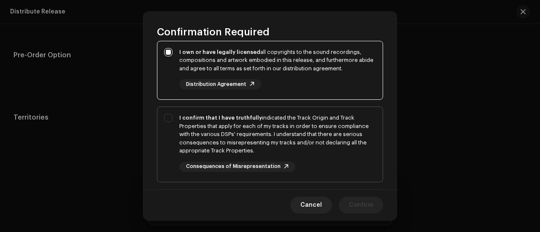
click at [235, 126] on div "I confirm that I have truthfully indicated the Track Origin and Track Propertie…" at bounding box center [277, 134] width 196 height 41
checkbox input "true"
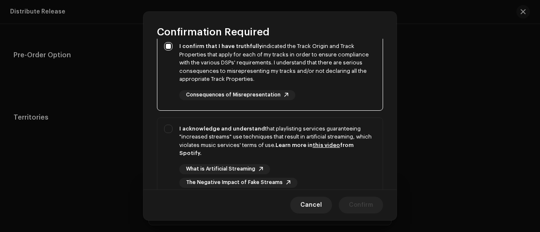
scroll to position [149, 0]
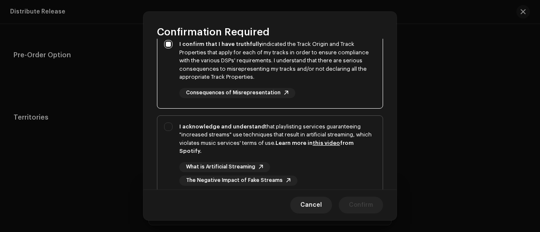
click at [218, 132] on div "I acknowledge and understand that playlisting services guaranteeing "increased …" at bounding box center [277, 139] width 196 height 33
checkbox input "true"
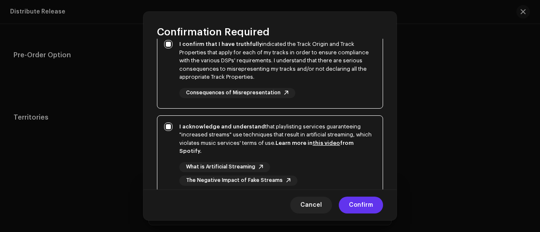
click at [358, 204] on span "Confirm" at bounding box center [361, 205] width 24 height 17
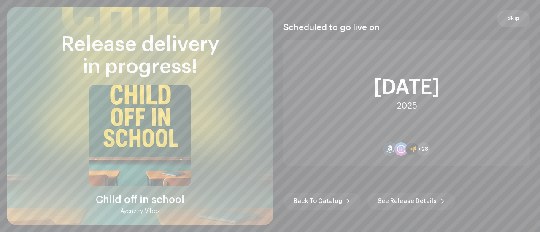
click at [512, 24] on span "Skip" at bounding box center [513, 18] width 13 height 17
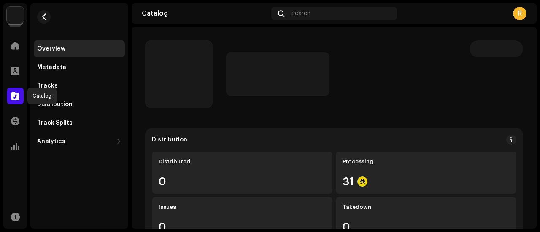
click at [15, 95] on span at bounding box center [15, 96] width 8 height 7
